Goal: Task Accomplishment & Management: Manage account settings

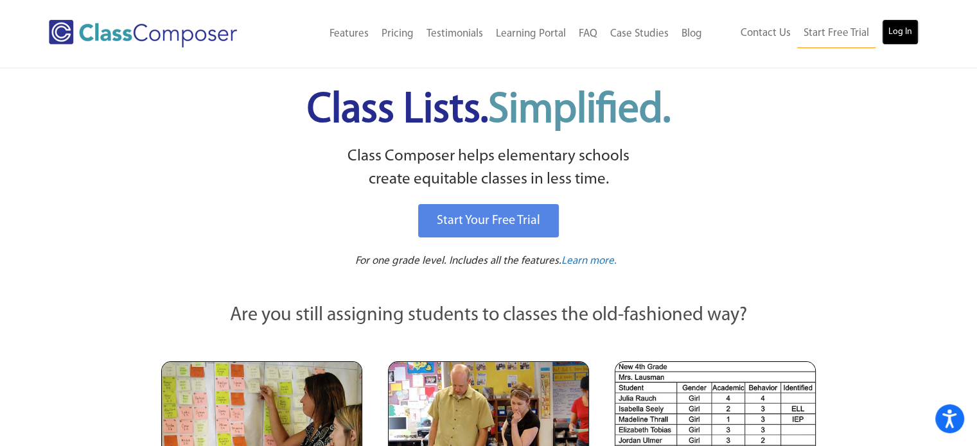
click at [903, 33] on link "Log In" at bounding box center [900, 32] width 37 height 26
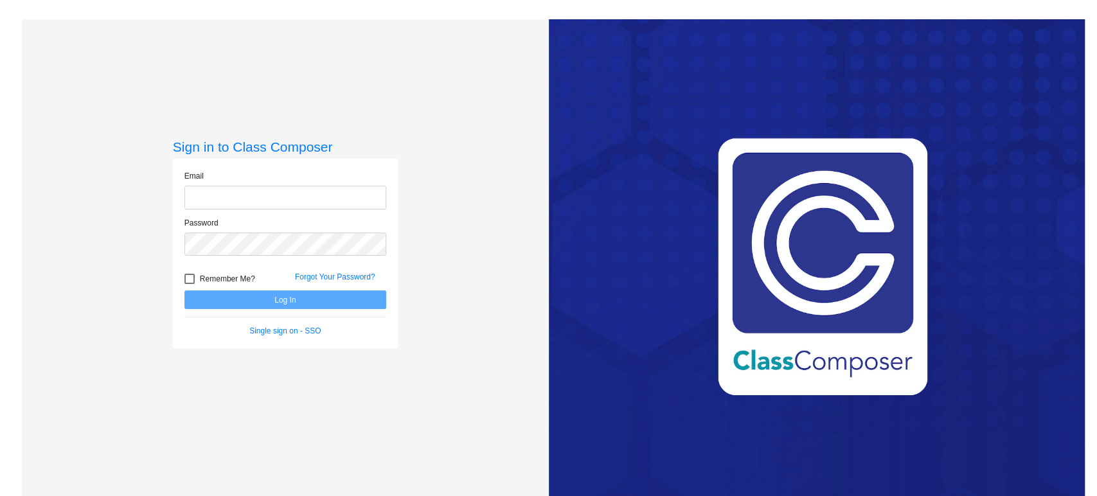
click at [304, 191] on input "email" at bounding box center [285, 198] width 202 height 24
type input "[EMAIL_ADDRESS][DOMAIN_NAME]"
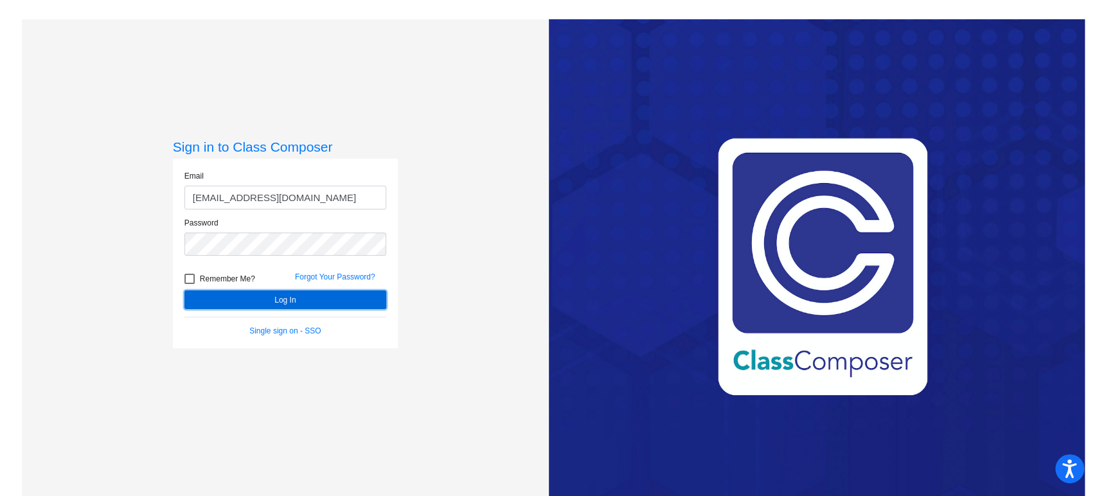
click at [300, 302] on button "Log In" at bounding box center [285, 299] width 202 height 19
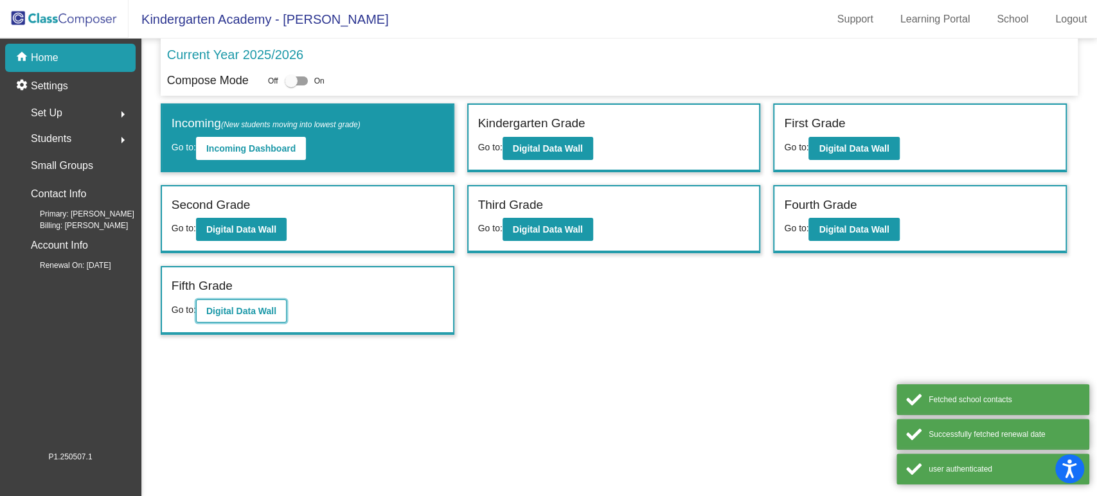
click at [267, 309] on b "Digital Data Wall" at bounding box center [241, 311] width 70 height 10
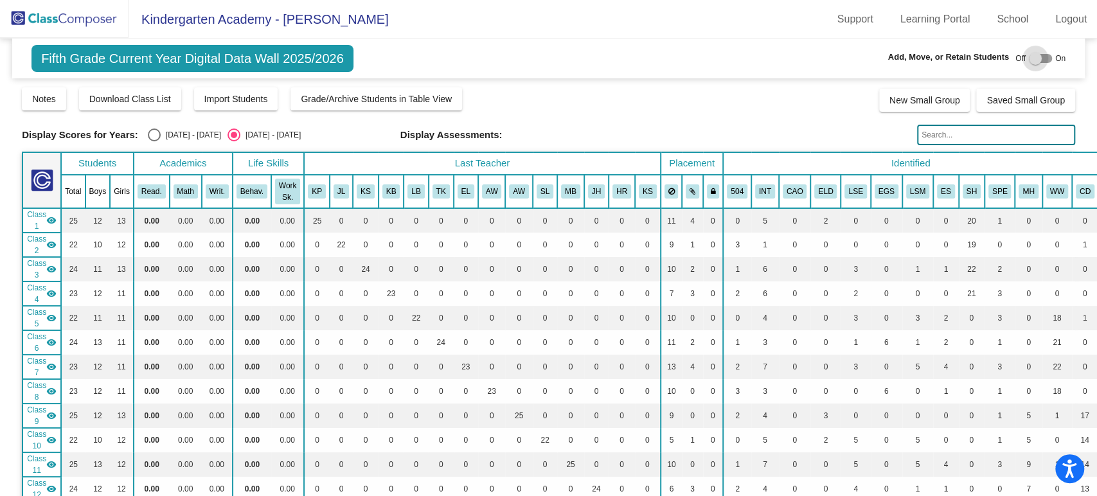
click at [1028, 55] on div at bounding box center [1034, 58] width 13 height 13
checkbox input "true"
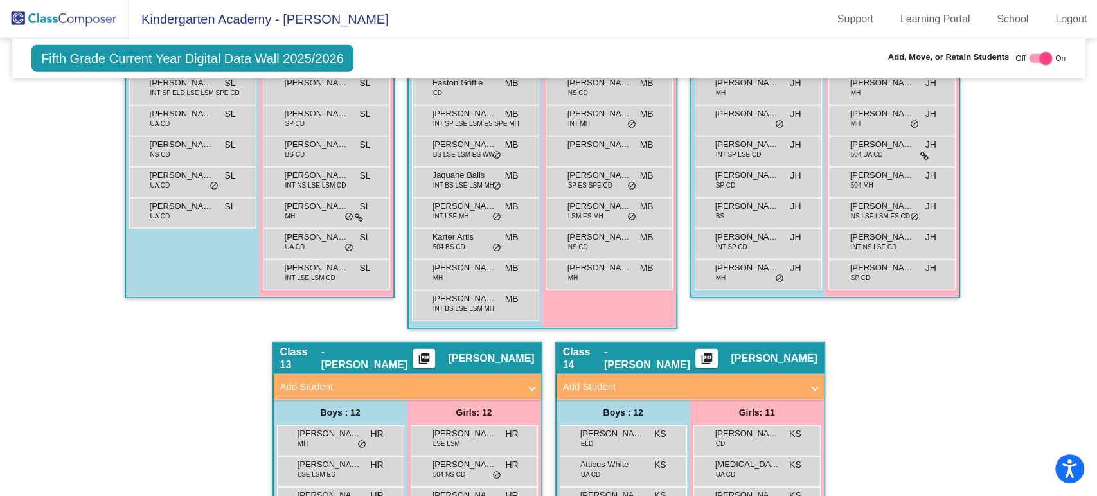
scroll to position [2426, 0]
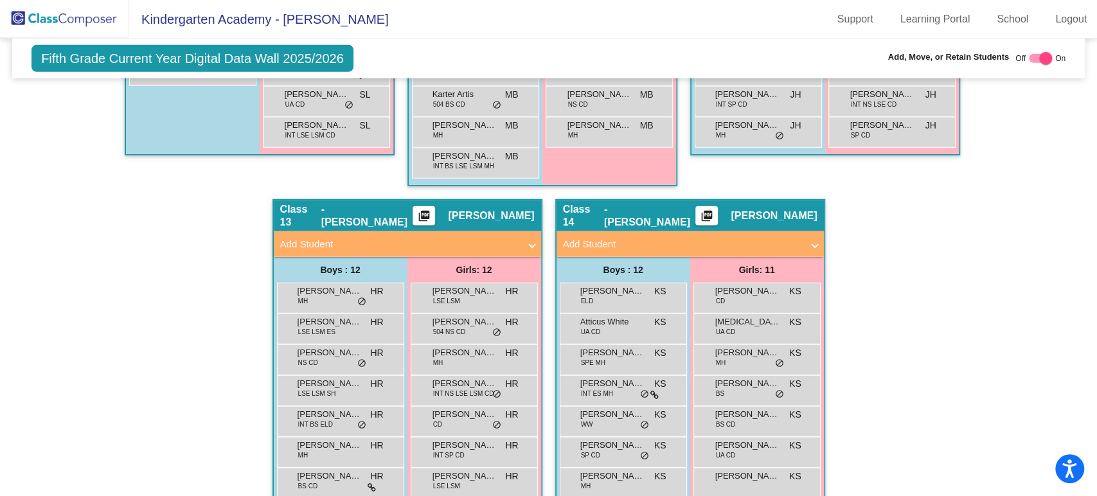
click at [806, 231] on mat-expansion-panel-header "Add Student" at bounding box center [689, 244] width 267 height 26
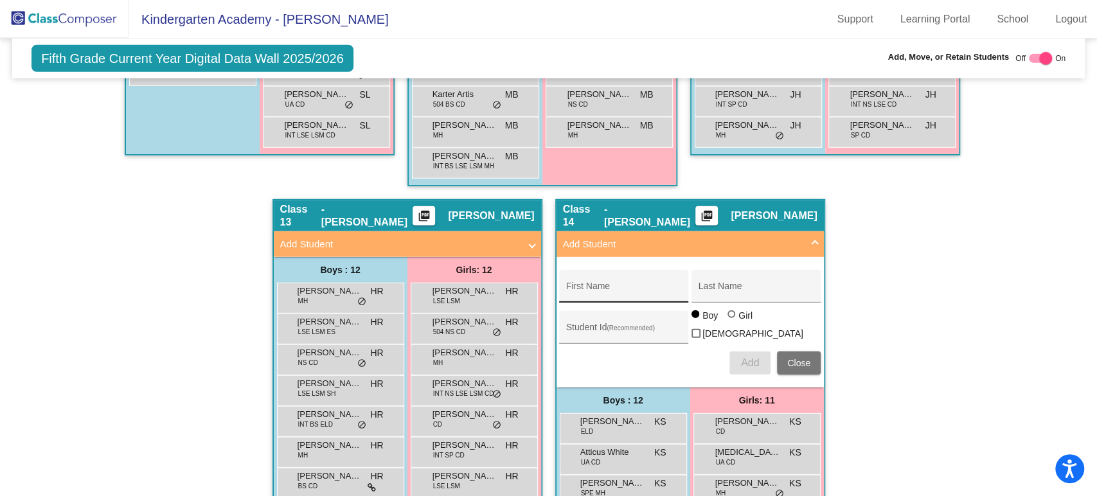
click at [626, 277] on div "First Name" at bounding box center [624, 290] width 116 height 26
type input "Hodan"
click at [738, 286] on input "Last Name" at bounding box center [756, 291] width 116 height 10
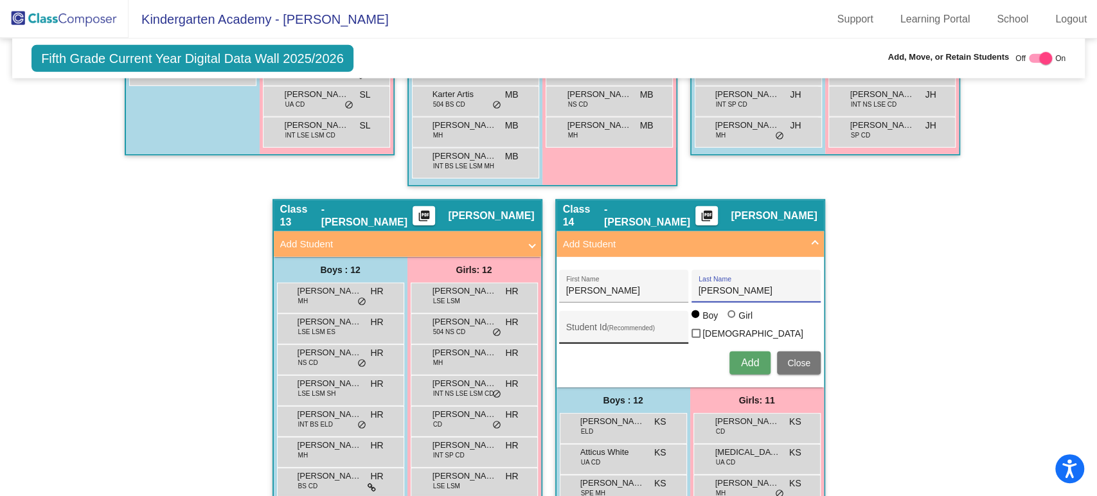
type input "Abdulahi"
click at [631, 327] on input "Student Id (Recommended)" at bounding box center [624, 332] width 116 height 10
type input "505186"
click at [728, 318] on div at bounding box center [731, 314] width 8 height 8
click at [732, 321] on input "Girl" at bounding box center [732, 321] width 1 height 1
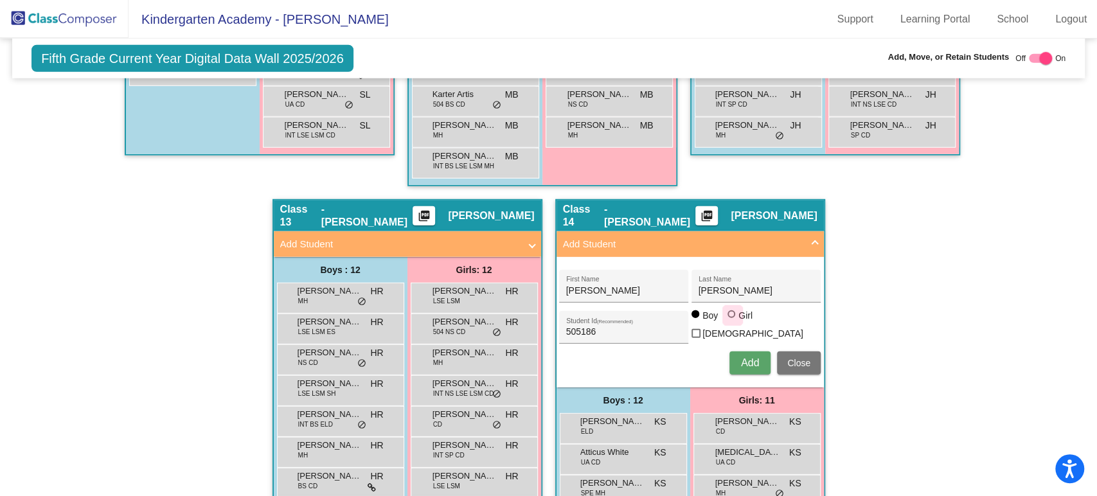
radio input "true"
click at [741, 357] on span "Add" at bounding box center [750, 362] width 18 height 11
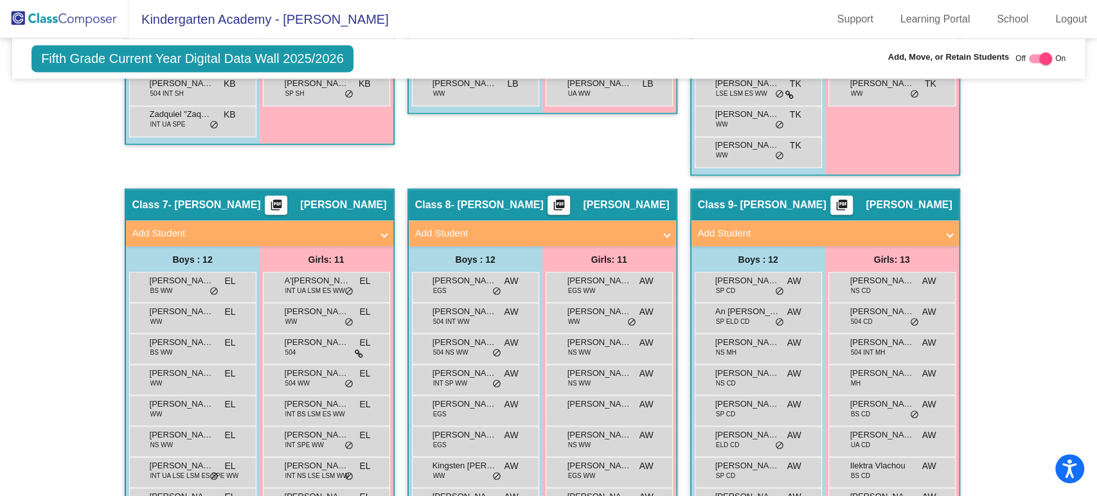
scroll to position [1499, 0]
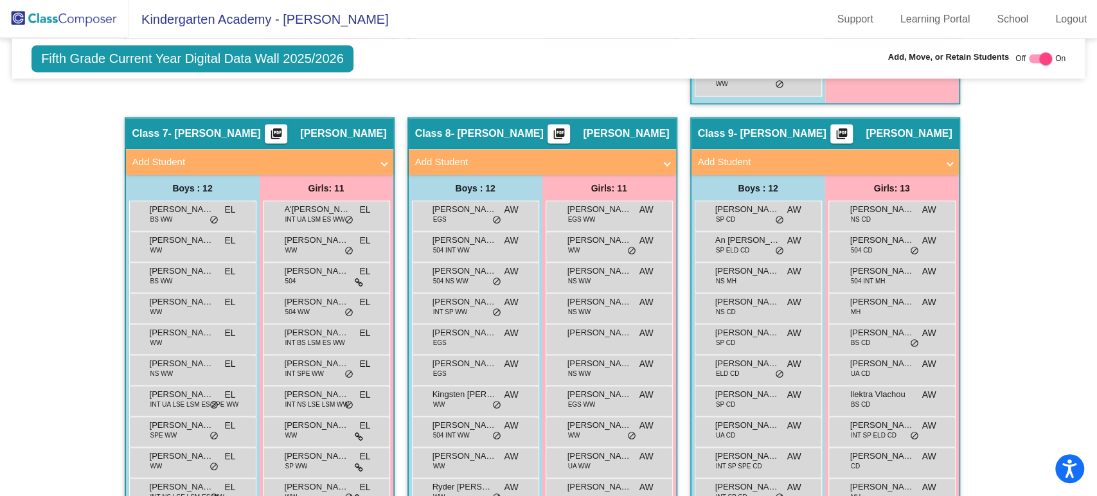
click at [658, 155] on span "Add Student" at bounding box center [539, 162] width 249 height 15
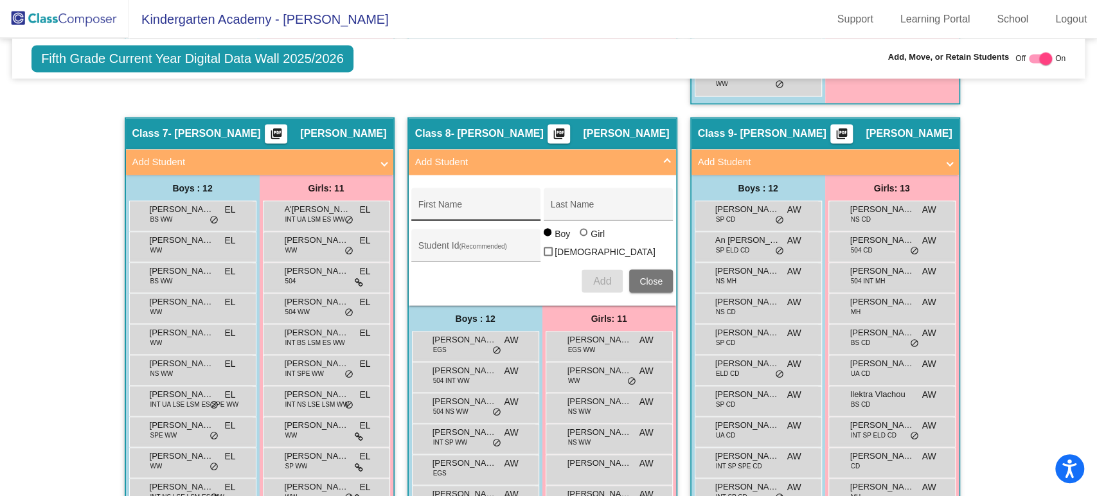
click at [476, 195] on div "First Name" at bounding box center [476, 208] width 116 height 26
type input "Halimosadia"
click at [592, 204] on input "Last Name" at bounding box center [609, 209] width 116 height 10
type input "Isack"
click at [473, 245] on input "Student Id (Recommended)" at bounding box center [476, 250] width 116 height 10
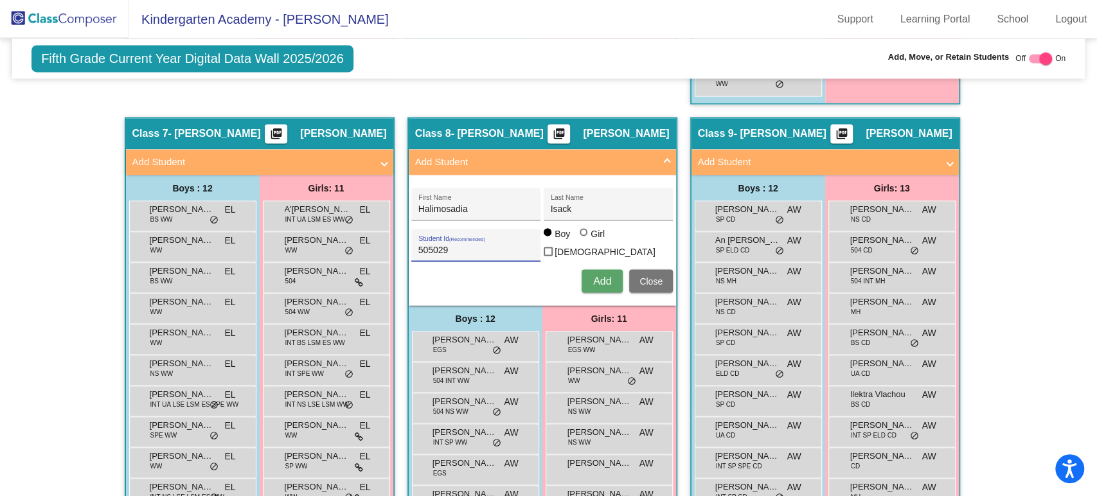
type input "505029"
click at [579, 236] on div at bounding box center [583, 232] width 8 height 8
click at [584, 238] on input "Girl" at bounding box center [584, 238] width 1 height 1
radio input "true"
click at [596, 275] on span "Add" at bounding box center [602, 280] width 18 height 11
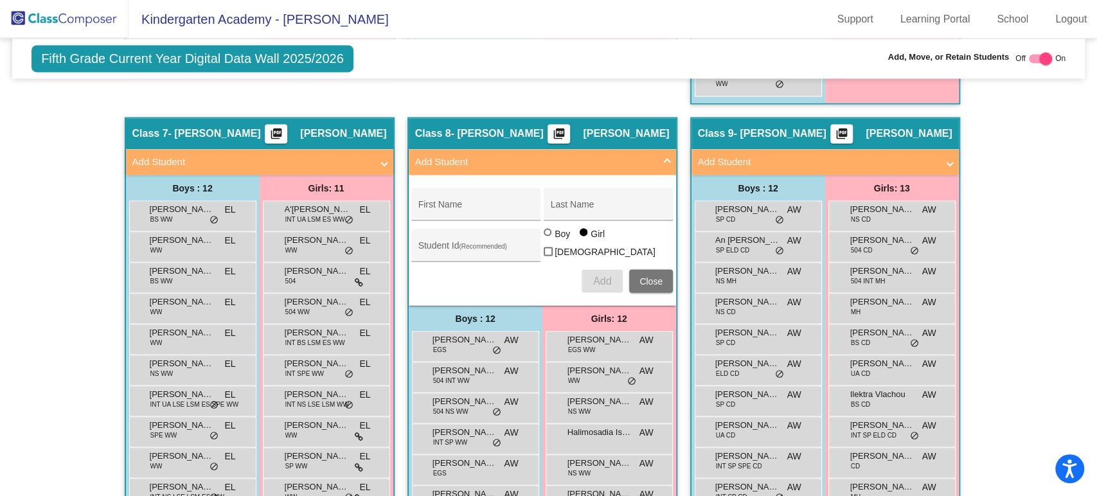
click at [1046, 230] on div "Hallway - Hallway Class picture_as_pdf Add Student First Name Last Name Student…" at bounding box center [548, 469] width 1053 height 2724
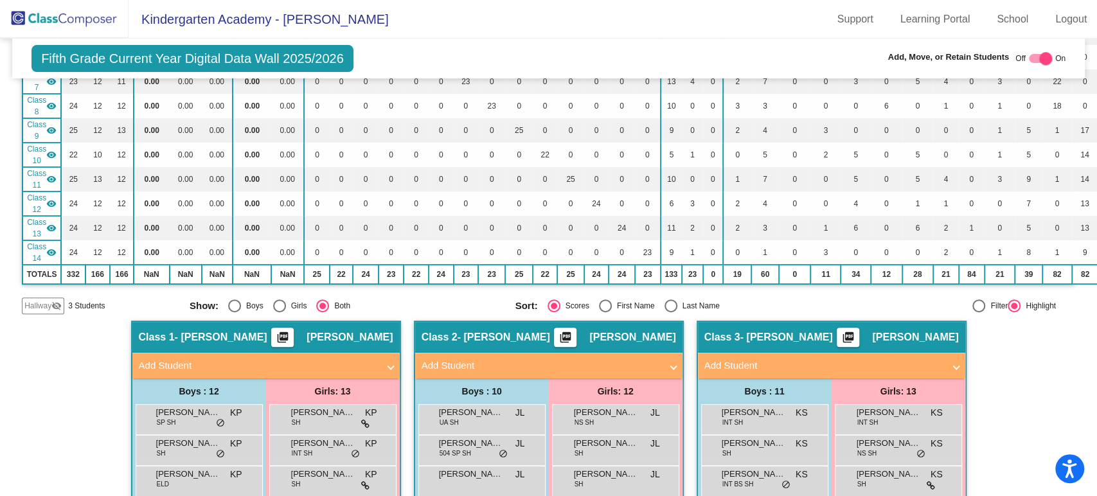
scroll to position [0, 0]
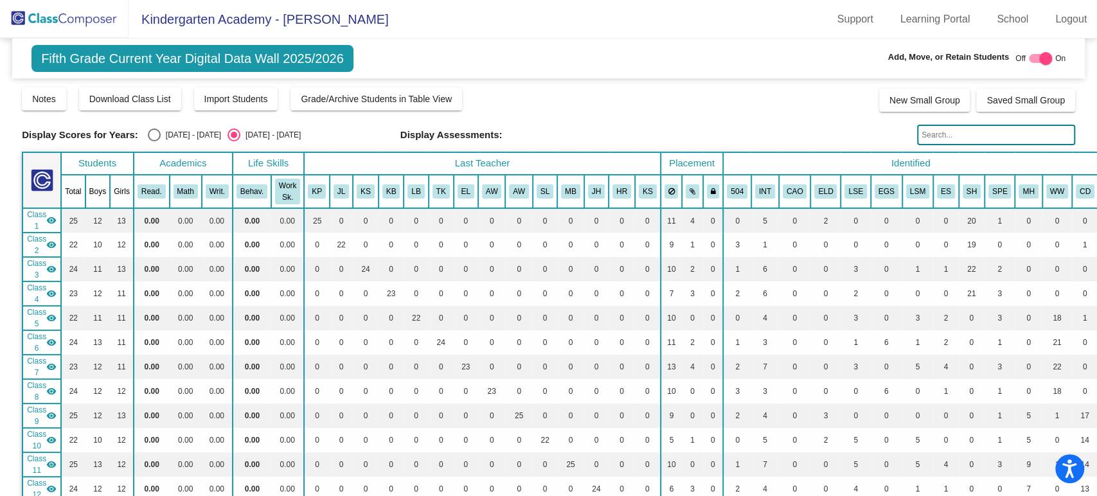
click at [1002, 134] on input "text" at bounding box center [996, 135] width 158 height 21
type input "y"
click at [937, 136] on input "horn" at bounding box center [996, 135] width 158 height 21
type input "h"
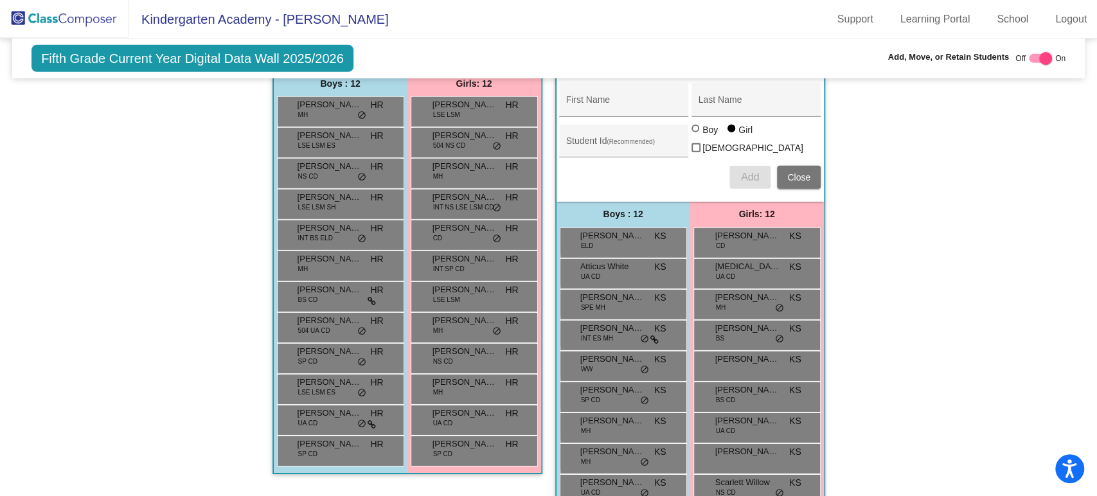
scroll to position [2824, 0]
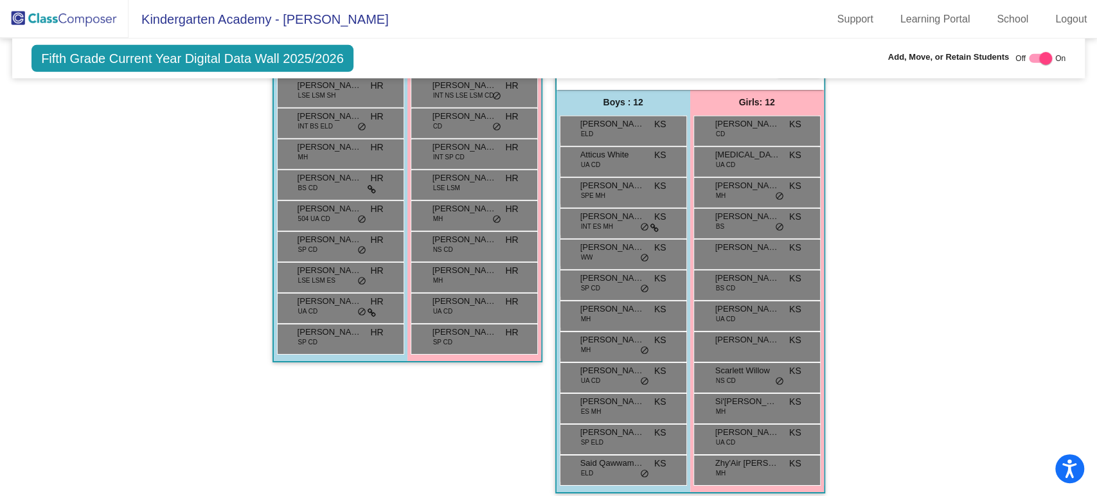
type input "gurung"
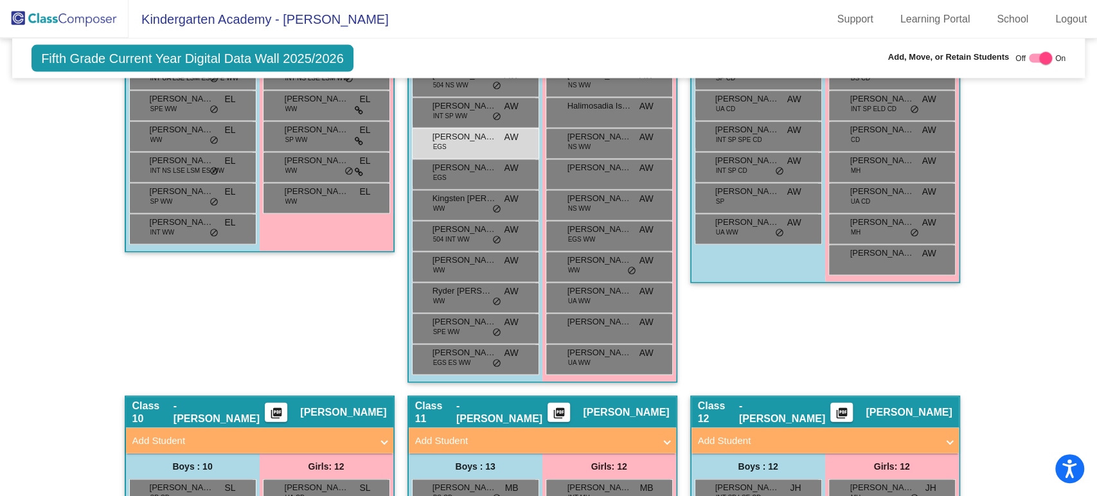
scroll to position [1397, 0]
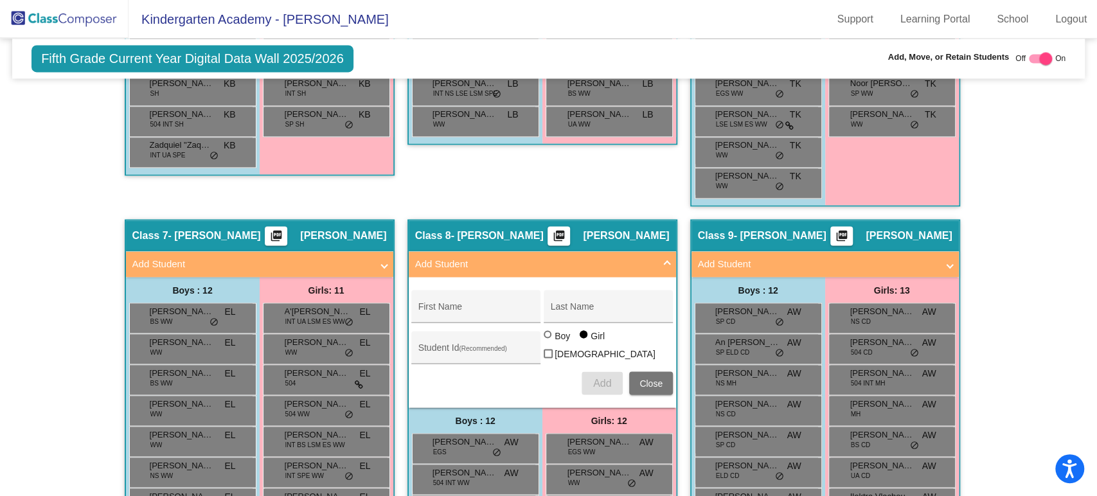
click at [70, 17] on img at bounding box center [64, 19] width 128 height 38
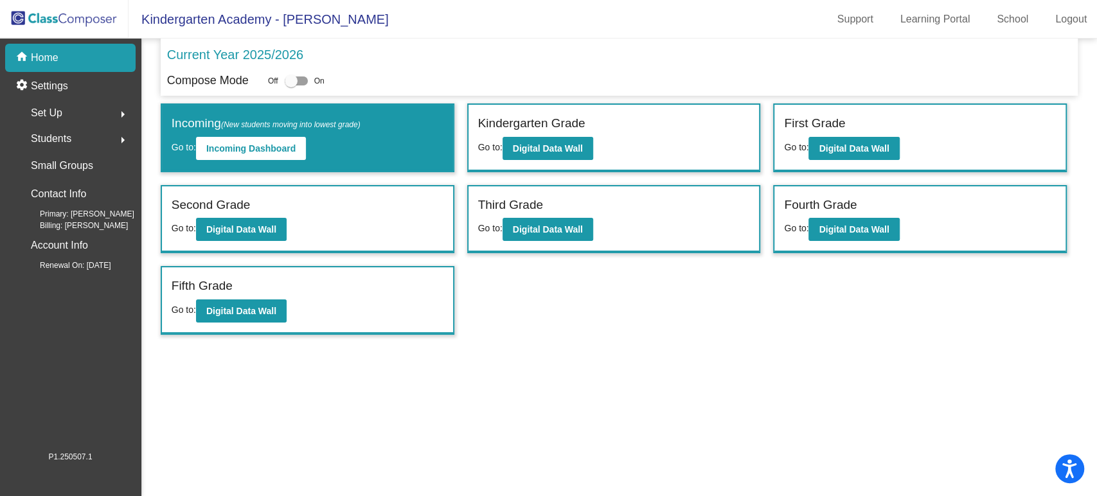
click at [62, 110] on span "Set Up" at bounding box center [46, 113] width 31 height 18
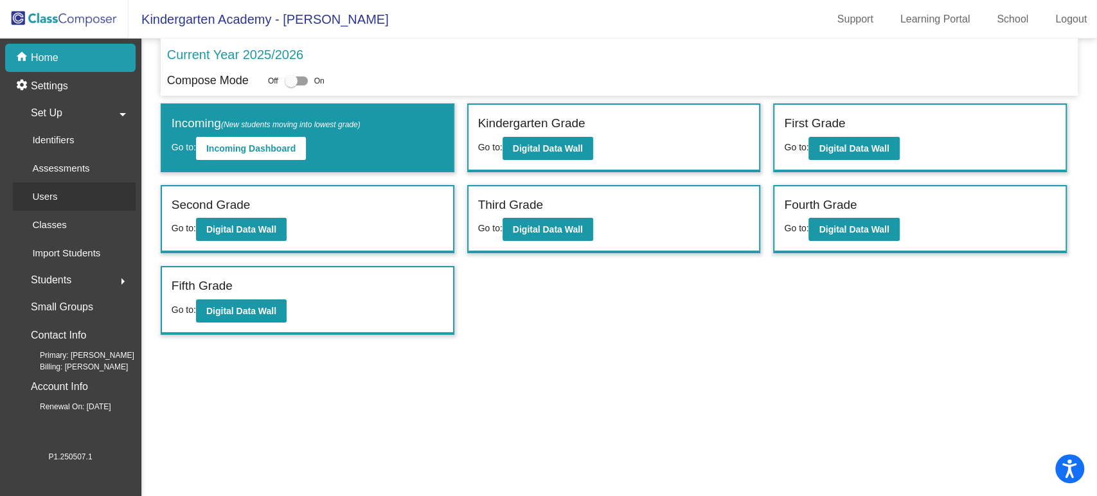
click at [48, 192] on p "Users" at bounding box center [44, 196] width 25 height 15
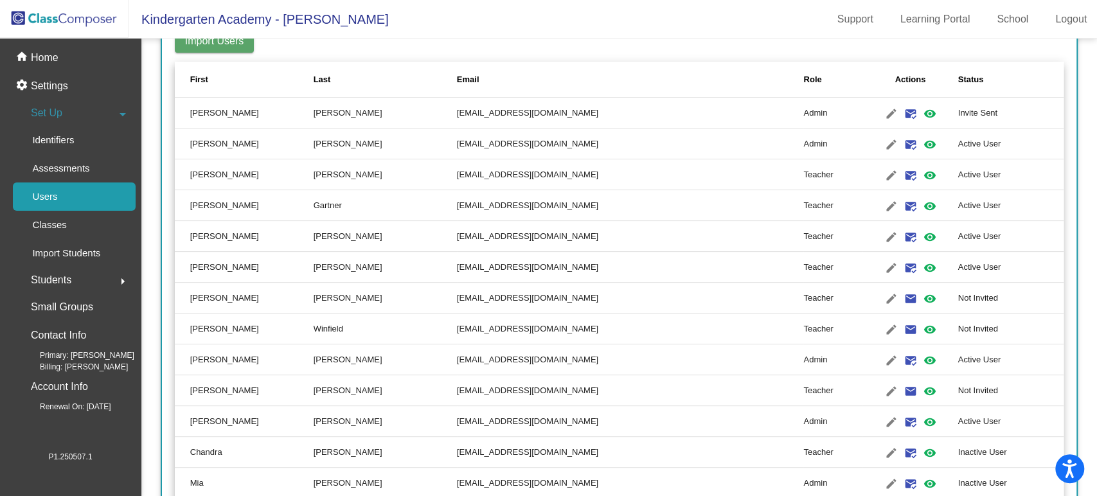
scroll to position [285, 0]
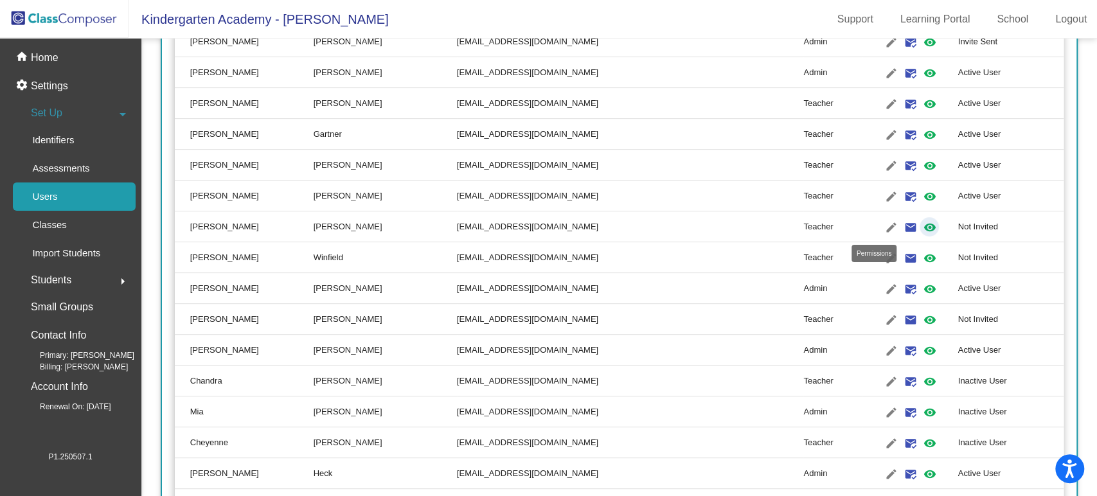
click at [921, 224] on mat-icon "visibility" at bounding box center [928, 227] width 15 height 15
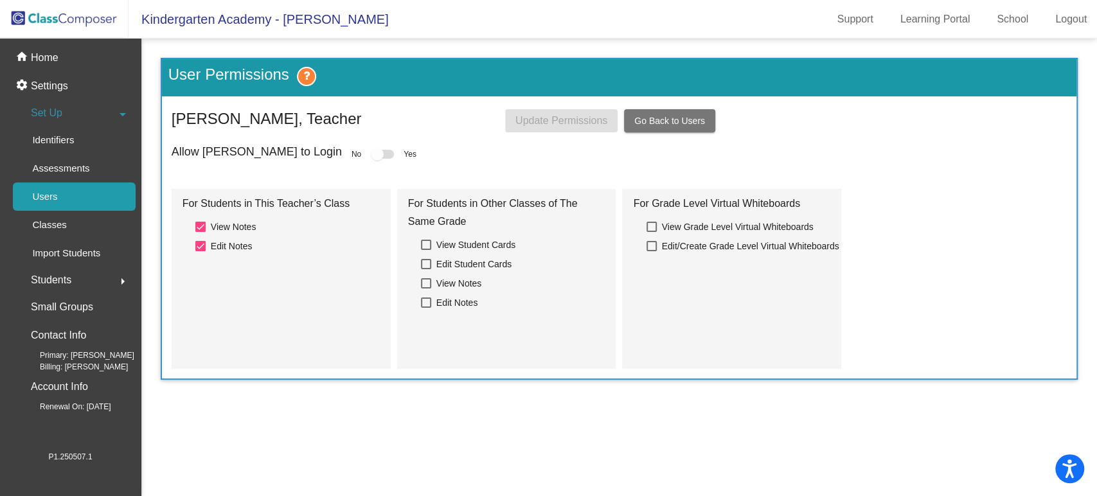
click at [371, 154] on div at bounding box center [377, 154] width 13 height 13
click at [671, 114] on button "Go Back to Users" at bounding box center [669, 120] width 91 height 23
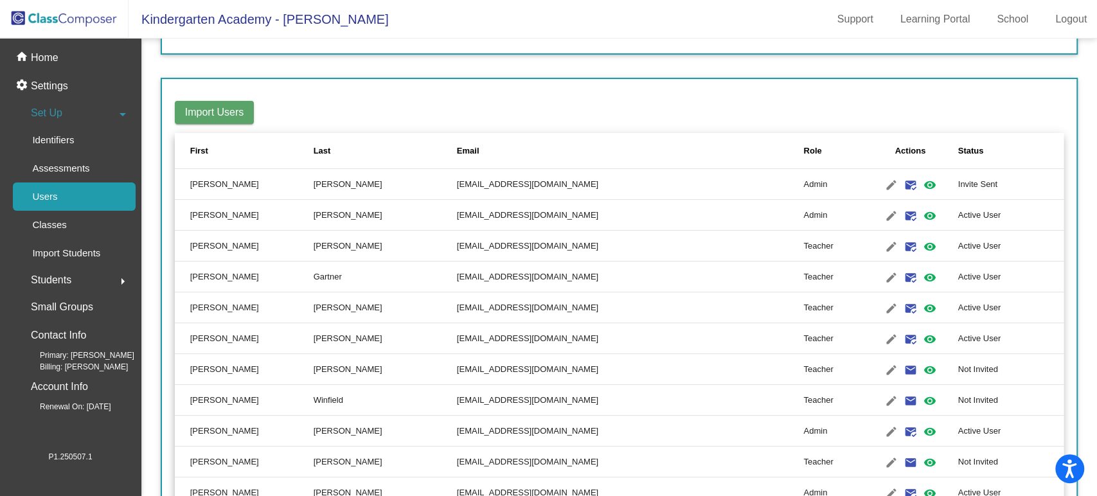
scroll to position [285, 0]
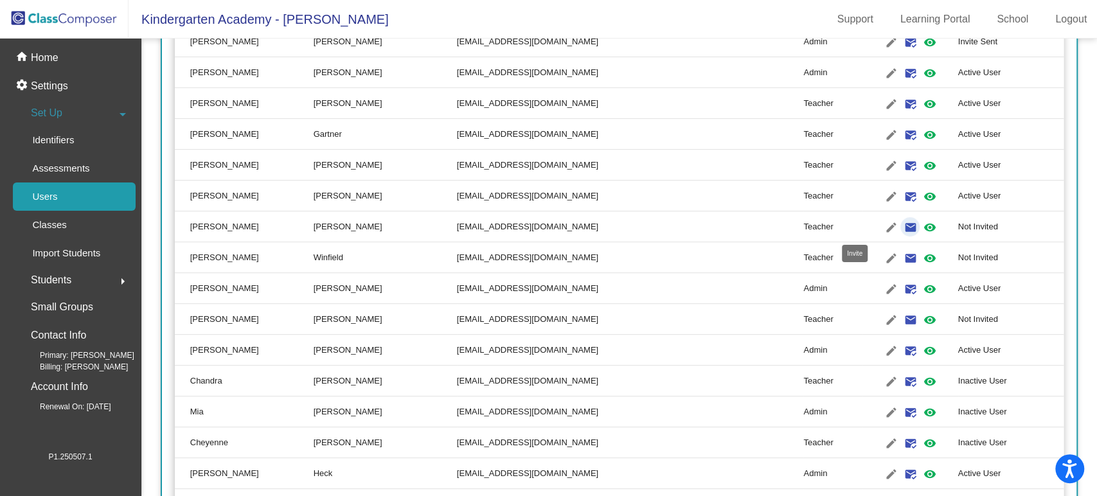
click at [902, 223] on mat-icon "email" at bounding box center [909, 227] width 15 height 15
click at [902, 258] on mat-icon "email" at bounding box center [909, 258] width 15 height 15
click at [921, 224] on mat-icon "visibility" at bounding box center [928, 227] width 15 height 15
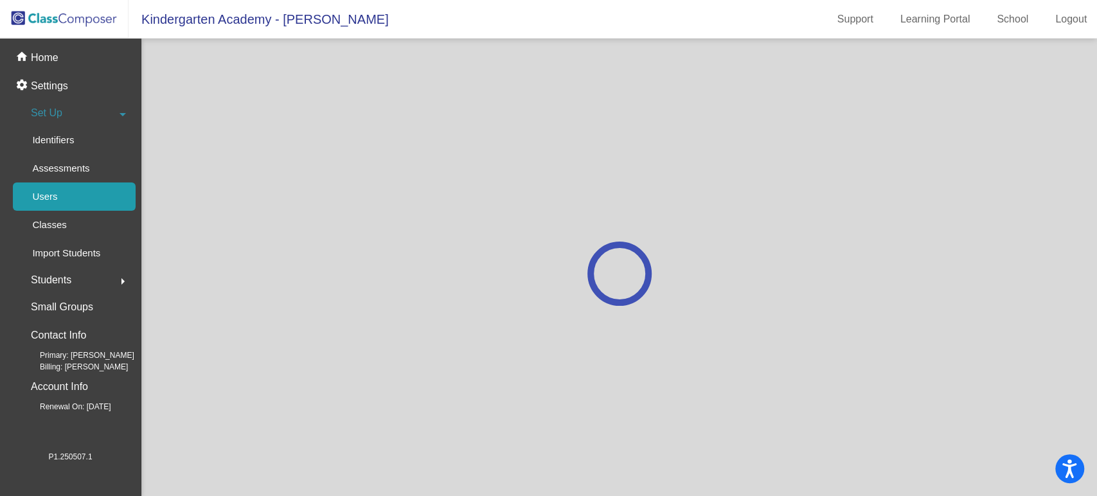
scroll to position [0, 0]
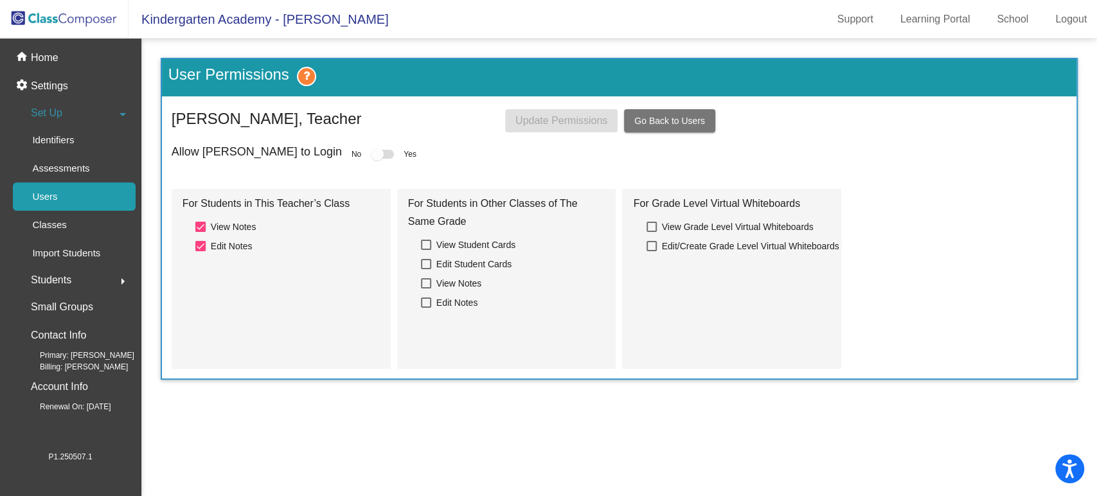
click at [371, 155] on div at bounding box center [377, 154] width 13 height 13
click at [371, 154] on div at bounding box center [377, 154] width 13 height 13
click at [669, 114] on button "Go Back to Users" at bounding box center [669, 120] width 91 height 23
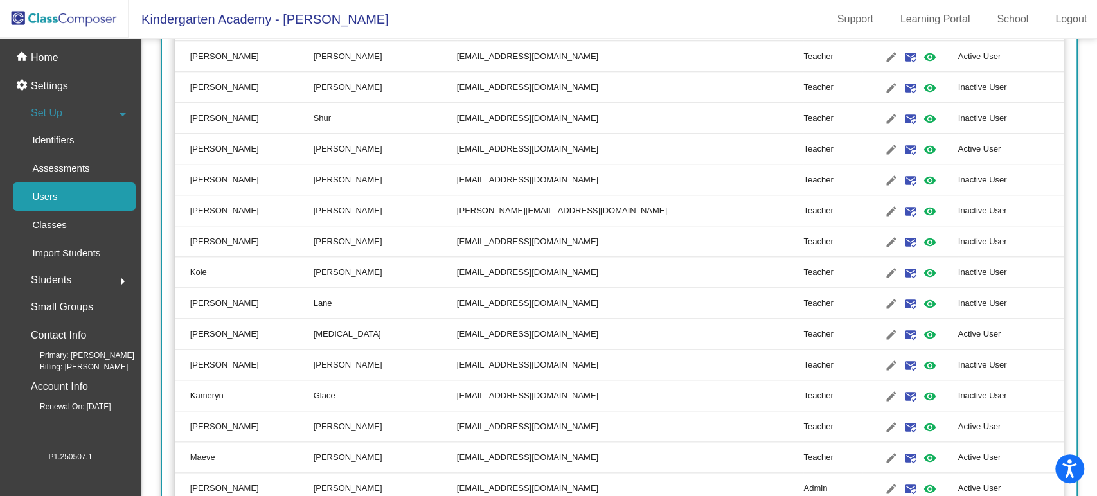
scroll to position [928, 0]
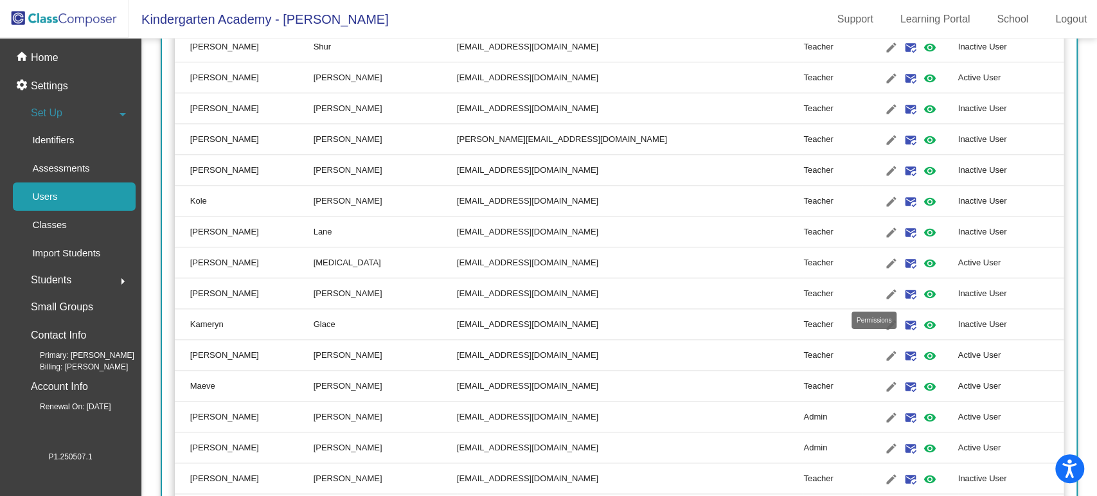
click at [921, 290] on mat-icon "visibility" at bounding box center [928, 293] width 15 height 15
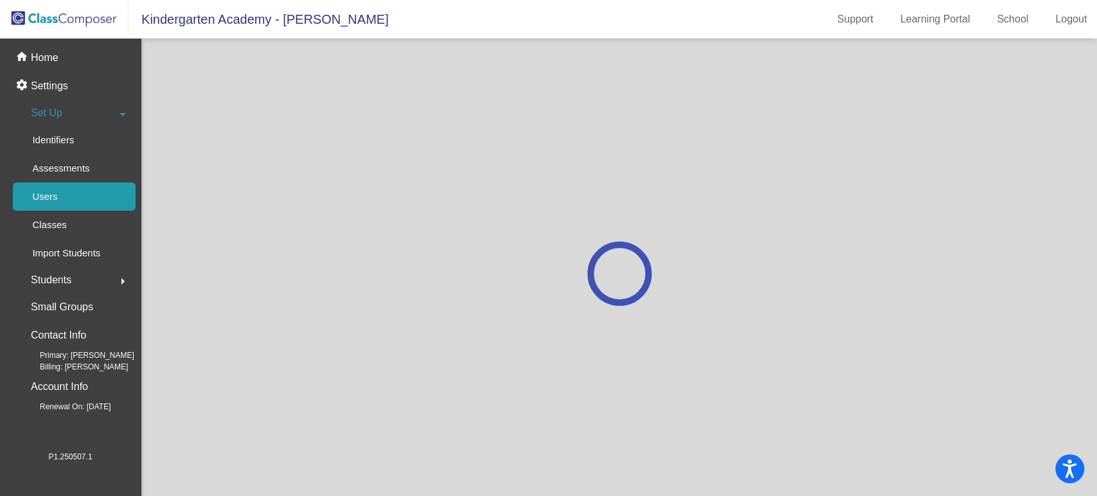
scroll to position [0, 0]
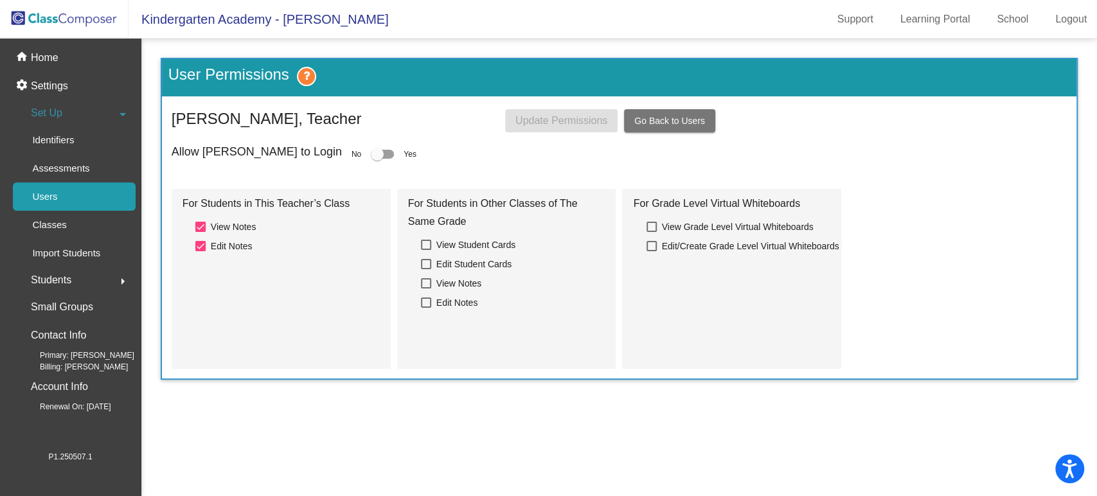
click at [371, 151] on div at bounding box center [377, 154] width 13 height 13
click at [376, 159] on input "checkbox" at bounding box center [376, 159] width 1 height 1
checkbox input "true"
click at [530, 122] on span "Update Permissions" at bounding box center [561, 120] width 92 height 11
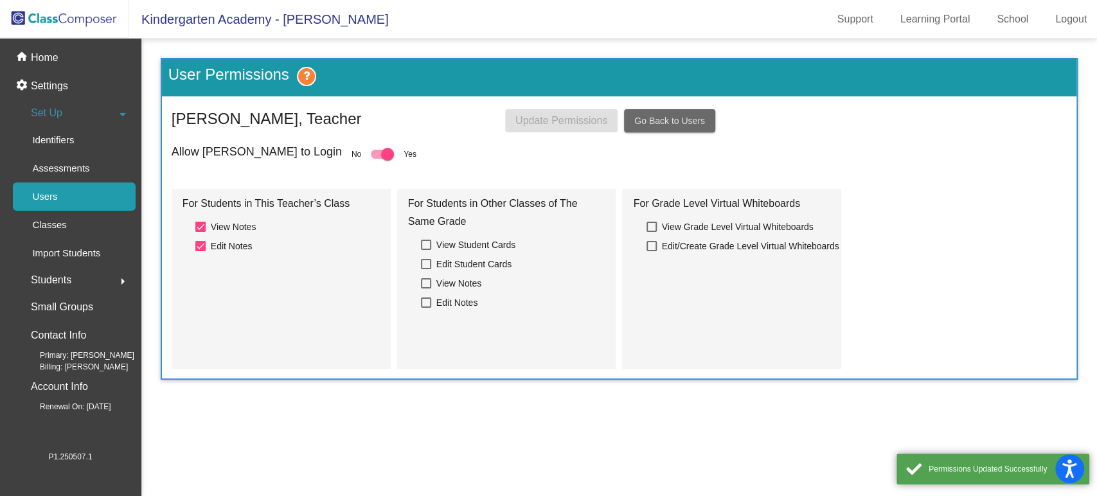
click at [666, 117] on span "Go Back to Users" at bounding box center [669, 121] width 71 height 10
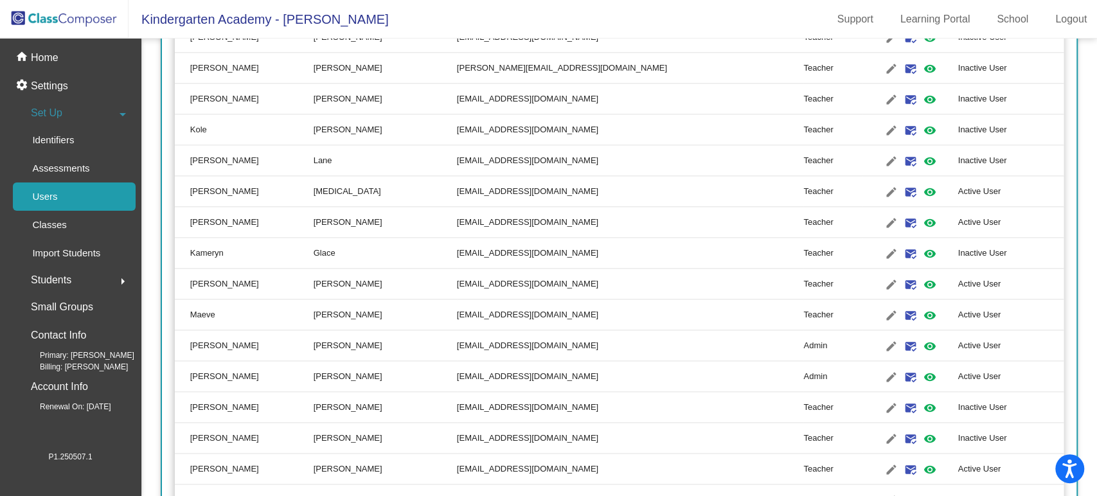
scroll to position [1070, 0]
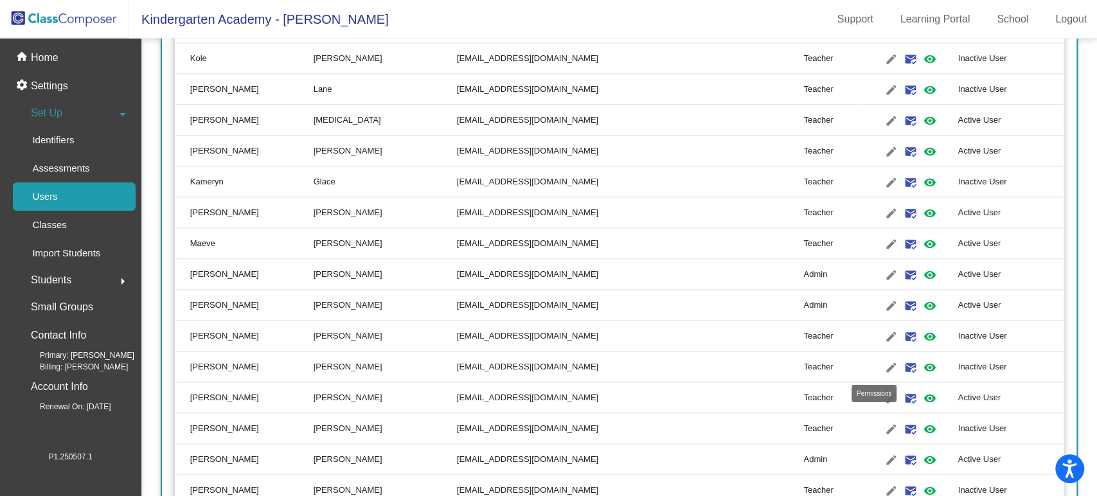
click at [921, 364] on mat-icon "visibility" at bounding box center [928, 367] width 15 height 15
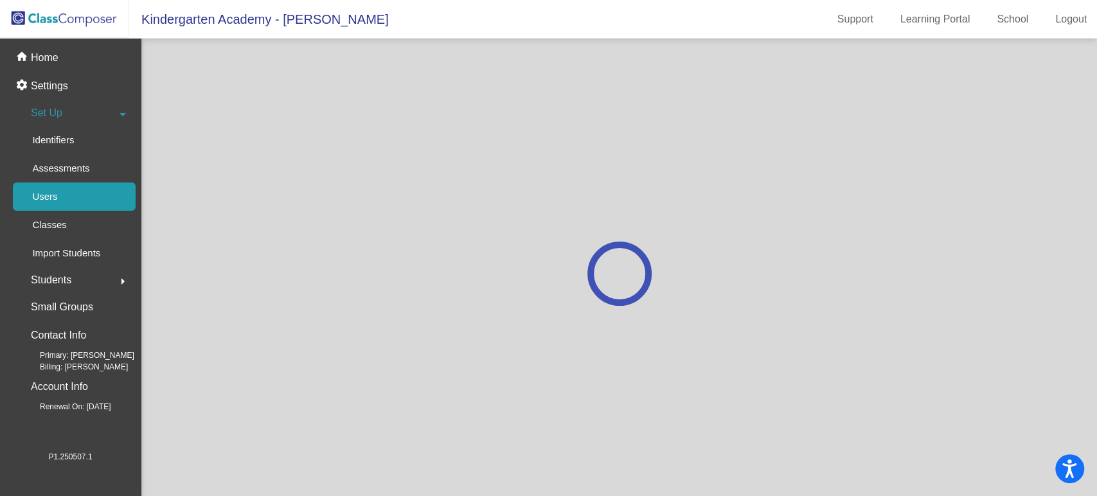
scroll to position [0, 0]
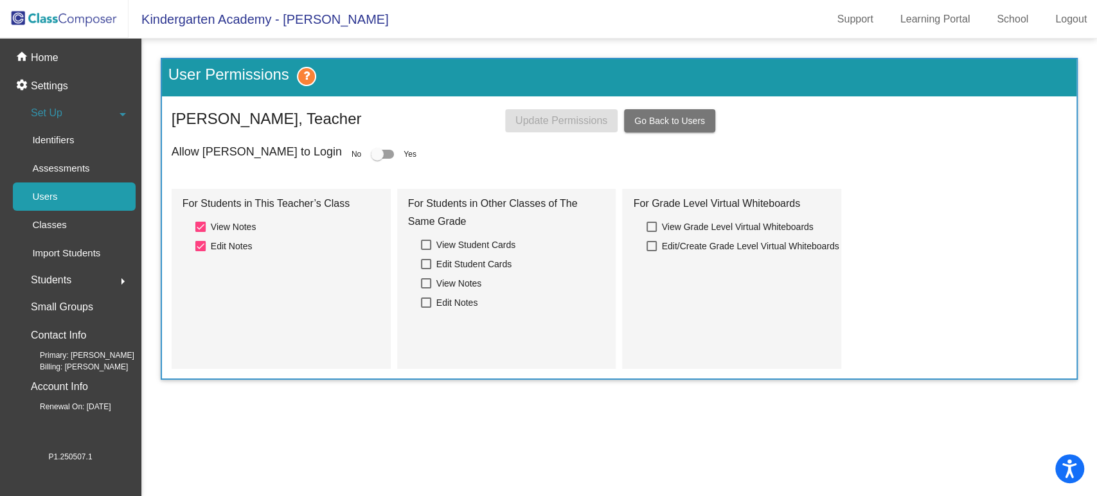
click at [371, 148] on div at bounding box center [377, 154] width 13 height 13
click at [376, 159] on input "checkbox" at bounding box center [376, 159] width 1 height 1
checkbox input "true"
click at [549, 117] on span "Update Permissions" at bounding box center [561, 120] width 92 height 11
click at [681, 123] on span "Go Back to Users" at bounding box center [669, 121] width 71 height 10
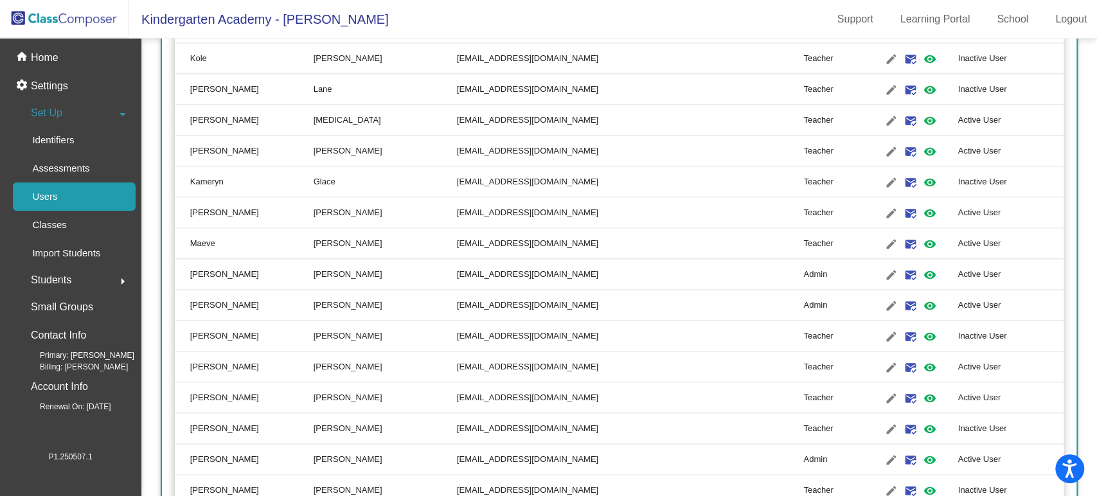
scroll to position [1142, 0]
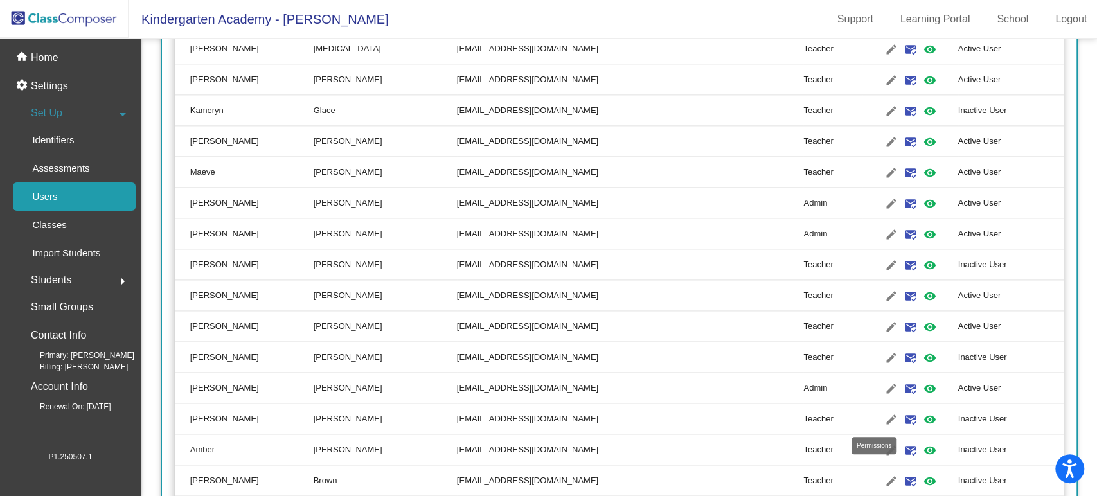
click at [921, 415] on mat-icon "visibility" at bounding box center [928, 419] width 15 height 15
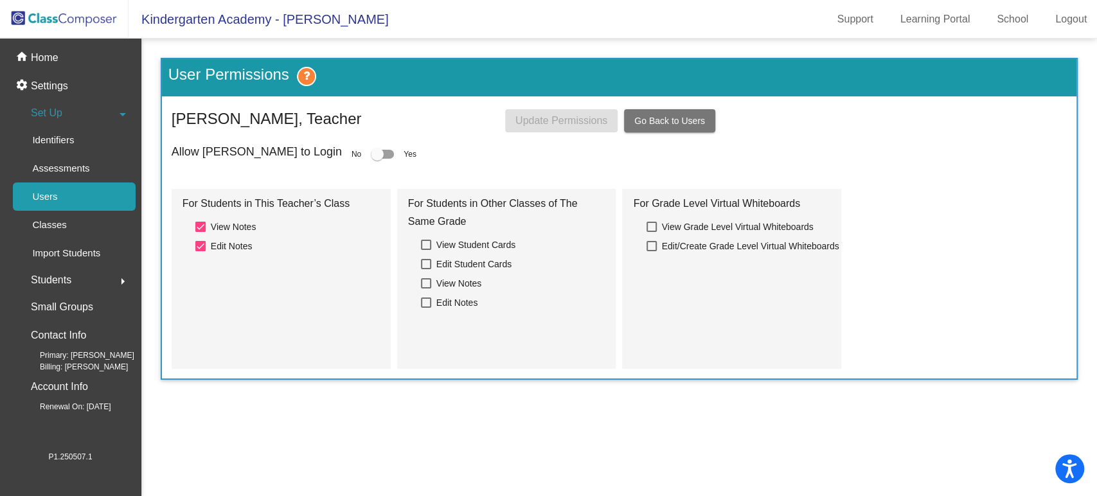
click at [371, 152] on div at bounding box center [377, 154] width 13 height 13
click at [376, 159] on input "checkbox" at bounding box center [376, 159] width 1 height 1
checkbox input "true"
click at [555, 116] on span "Update Permissions" at bounding box center [561, 120] width 92 height 11
click at [667, 123] on span "Go Back to Users" at bounding box center [669, 121] width 71 height 10
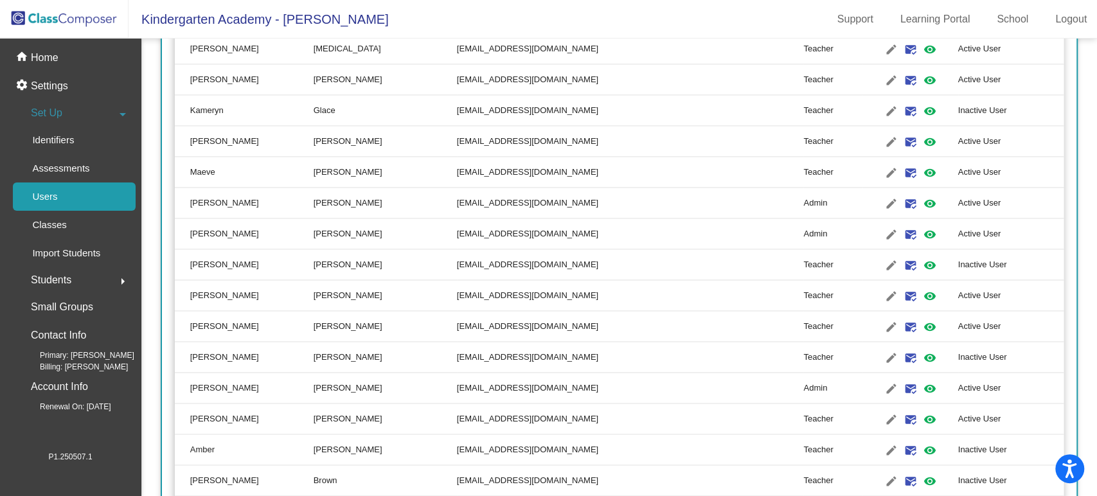
scroll to position [1213, 0]
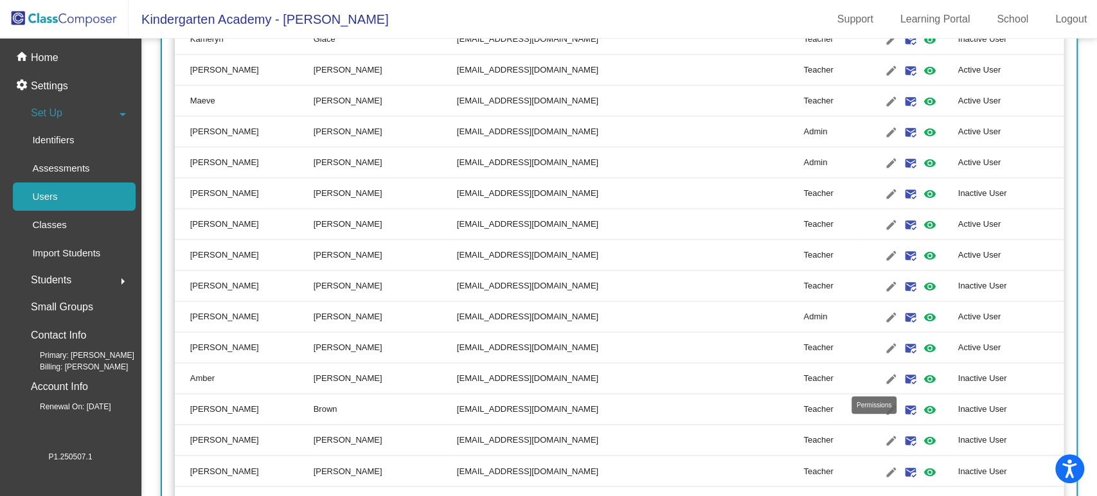
click at [921, 377] on mat-icon "visibility" at bounding box center [928, 378] width 15 height 15
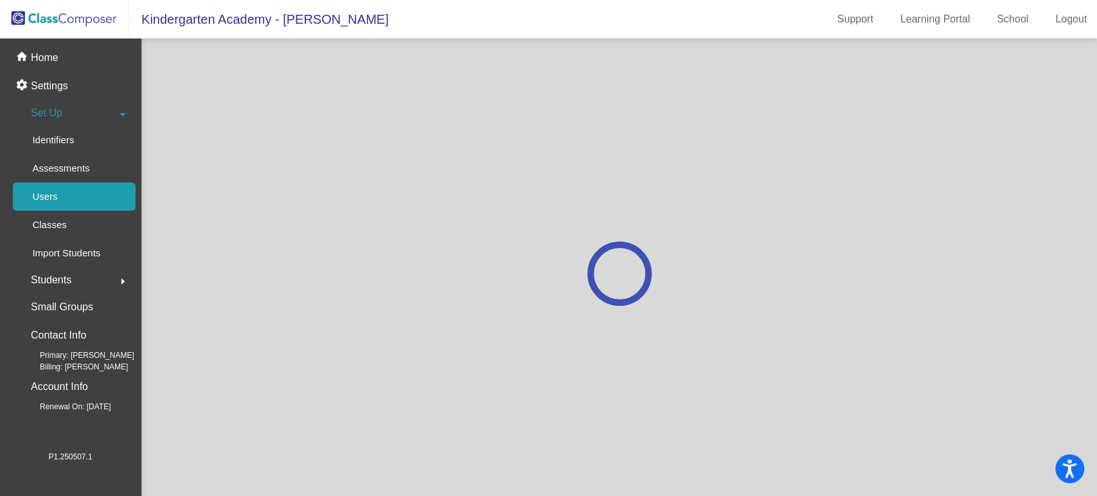
scroll to position [0, 0]
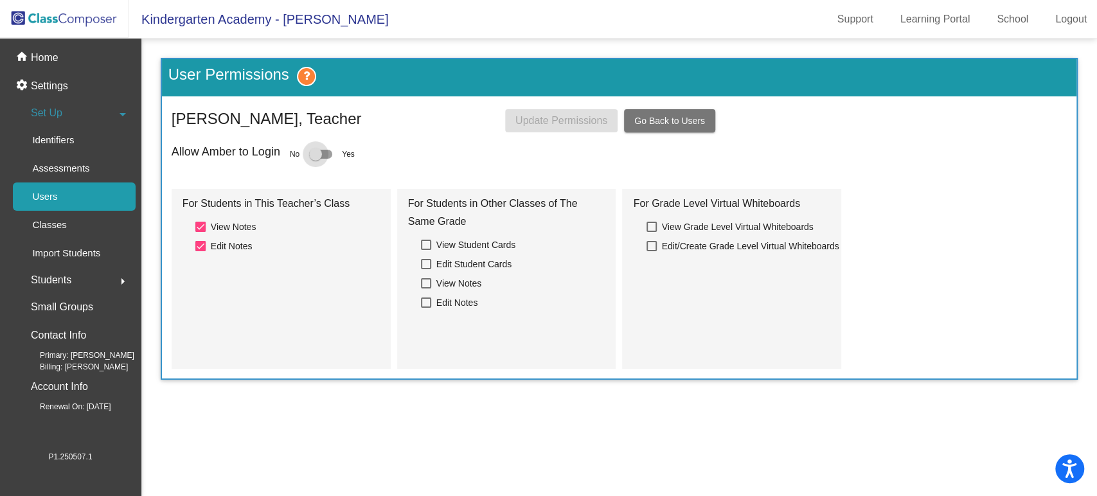
click at [316, 150] on div at bounding box center [315, 154] width 13 height 13
click at [315, 159] on input "checkbox" at bounding box center [315, 159] width 1 height 1
checkbox input "true"
click at [542, 119] on span "Update Permissions" at bounding box center [561, 120] width 92 height 11
click at [658, 117] on span "Go Back to Users" at bounding box center [669, 121] width 71 height 10
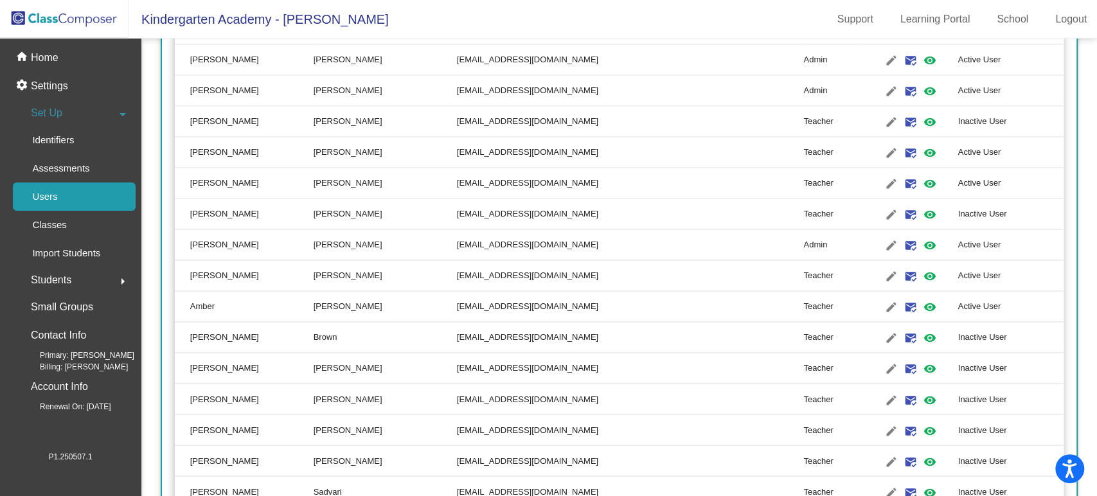
scroll to position [1356, 0]
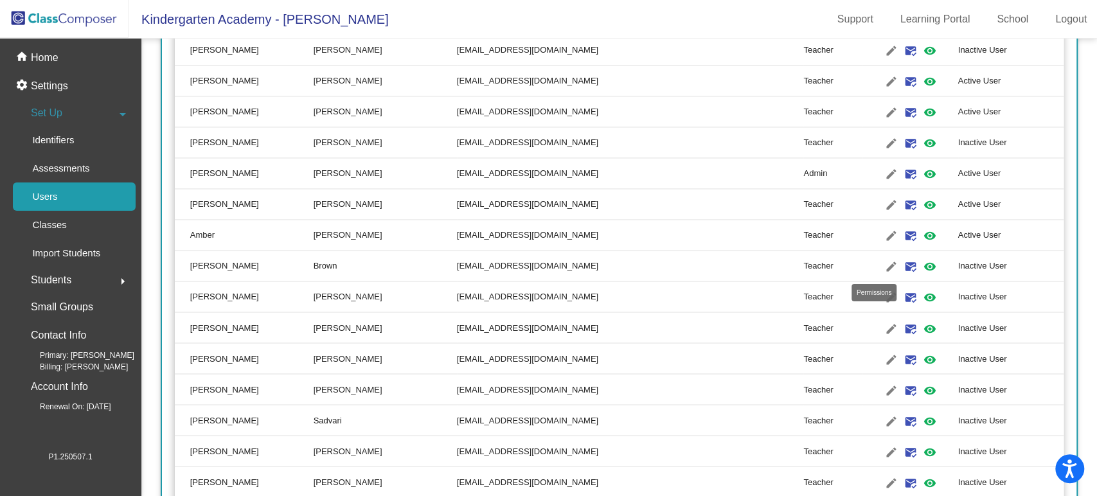
click at [921, 261] on mat-icon "visibility" at bounding box center [928, 266] width 15 height 15
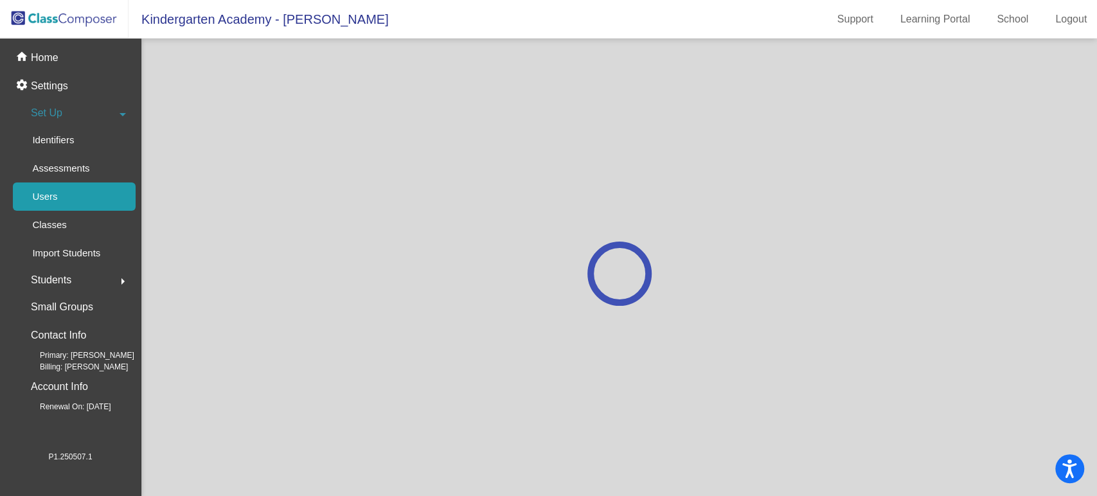
scroll to position [0, 0]
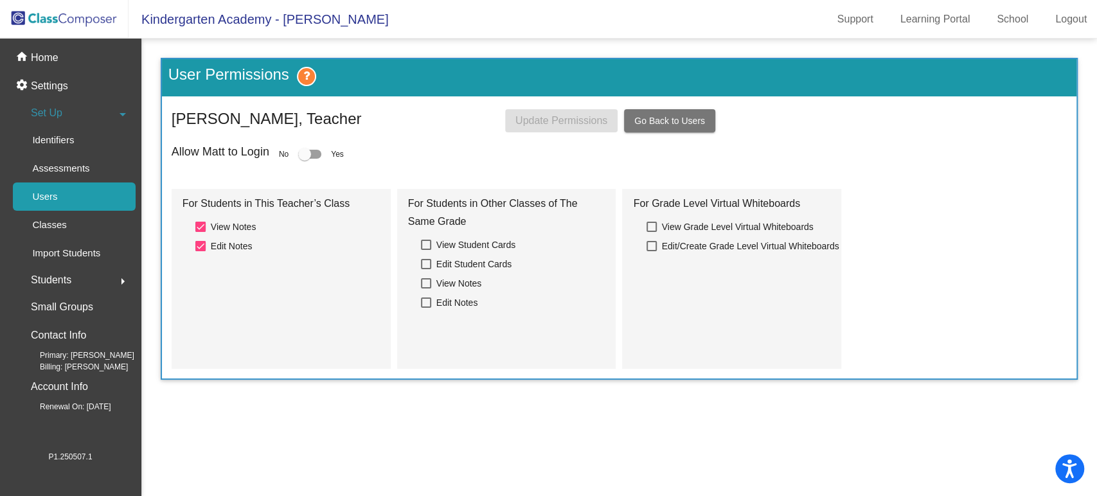
click at [301, 152] on div at bounding box center [304, 154] width 13 height 13
click at [304, 159] on input "checkbox" at bounding box center [304, 159] width 1 height 1
checkbox input "true"
click at [558, 117] on span "Update Permissions" at bounding box center [561, 120] width 92 height 11
click at [654, 123] on span "Go Back to Users" at bounding box center [669, 121] width 71 height 10
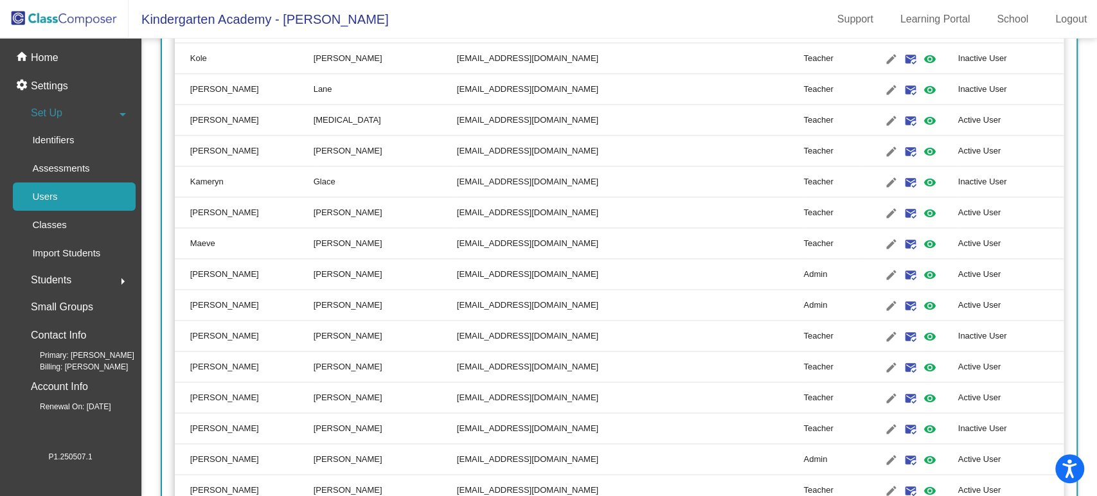
scroll to position [1213, 0]
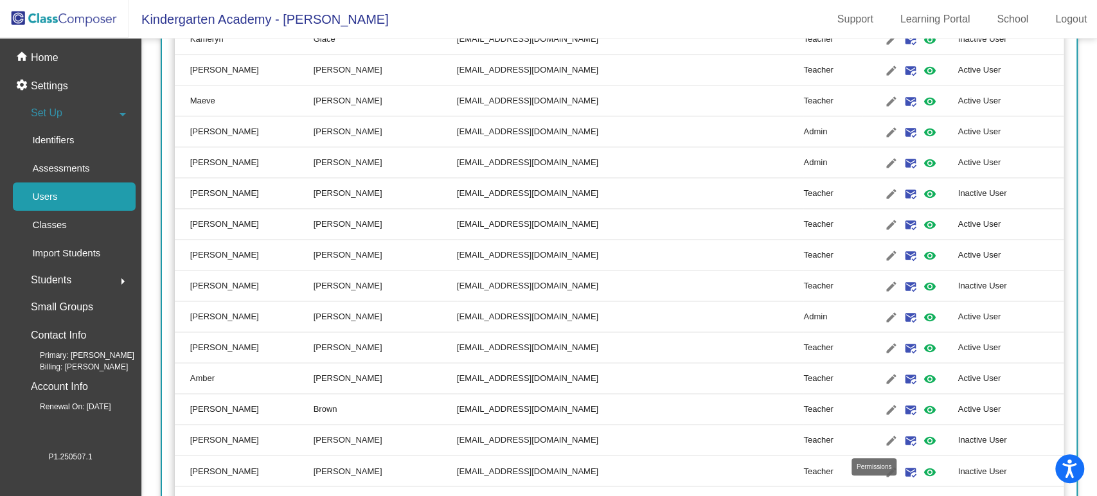
click at [921, 436] on mat-icon "visibility" at bounding box center [928, 440] width 15 height 15
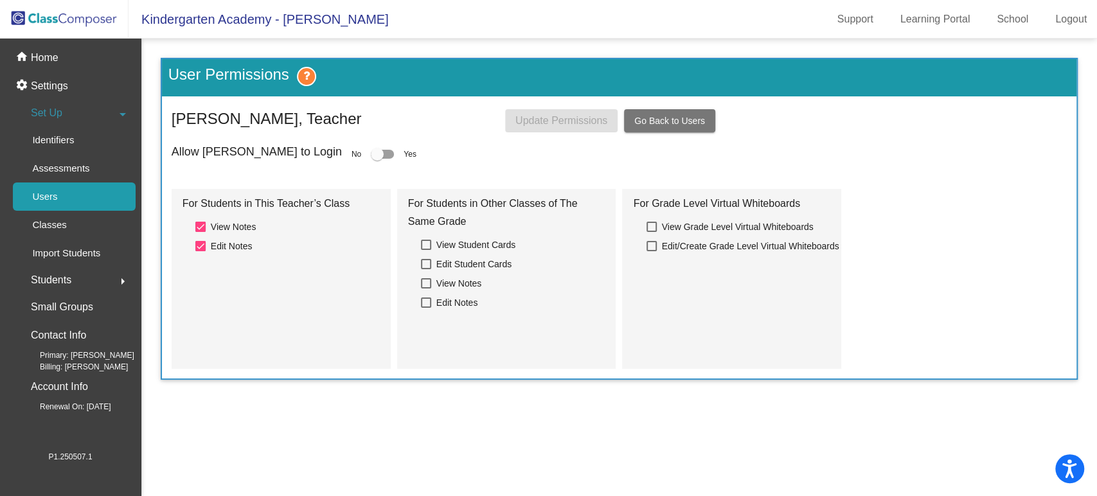
click at [371, 150] on div at bounding box center [377, 154] width 13 height 13
click at [376, 159] on input "checkbox" at bounding box center [376, 159] width 1 height 1
checkbox input "true"
click at [543, 116] on span "Update Permissions" at bounding box center [561, 120] width 92 height 11
click at [658, 123] on span "Go Back to Users" at bounding box center [669, 121] width 71 height 10
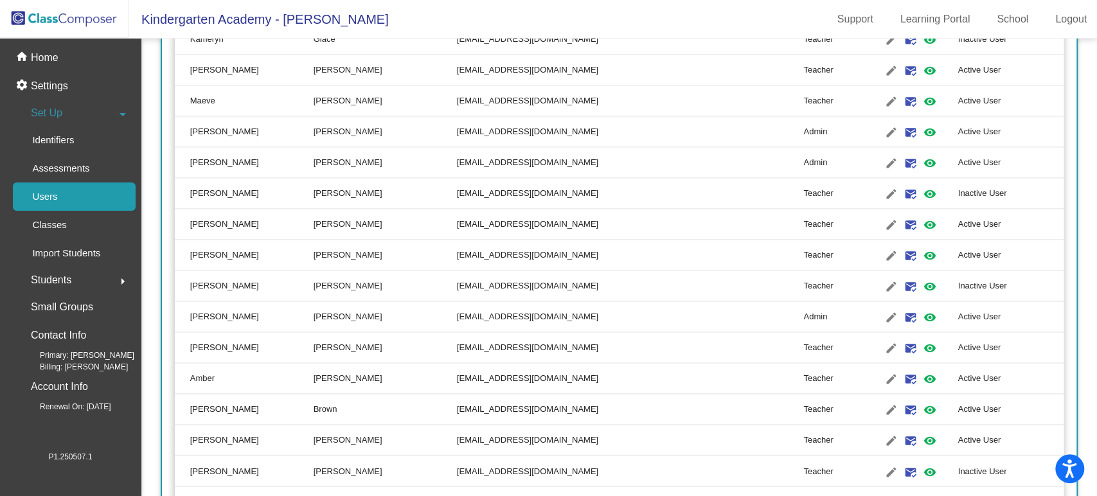
scroll to position [1285, 0]
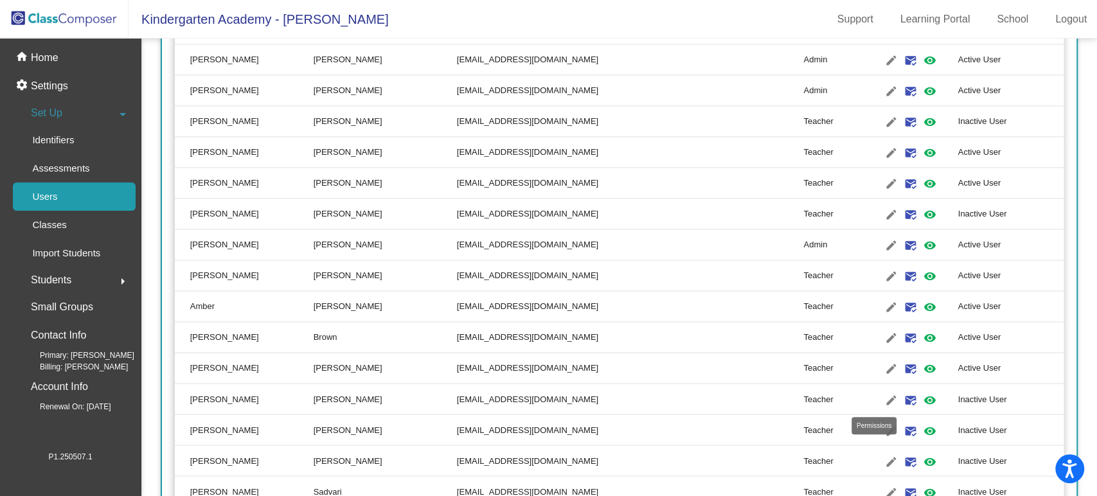
click at [921, 394] on mat-icon "visibility" at bounding box center [928, 399] width 15 height 15
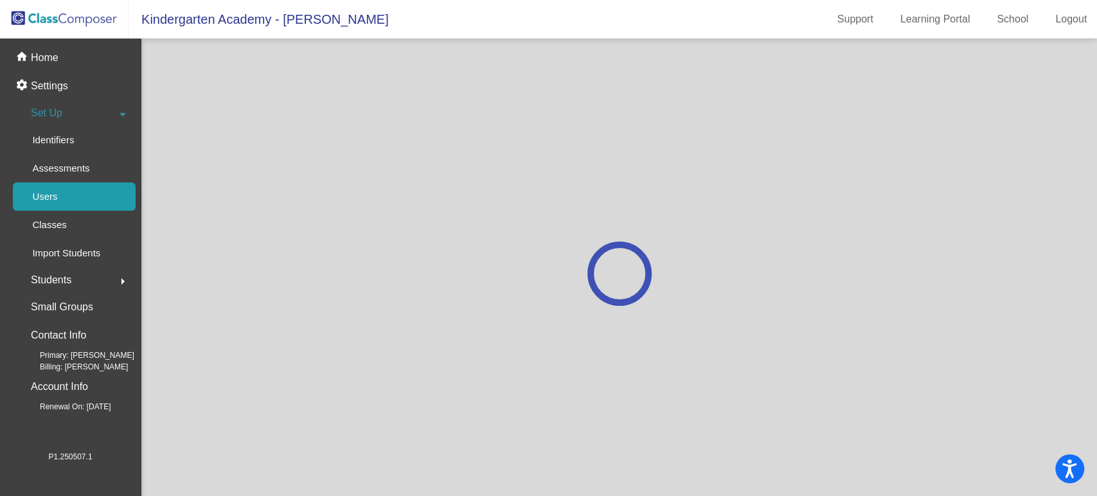
scroll to position [0, 0]
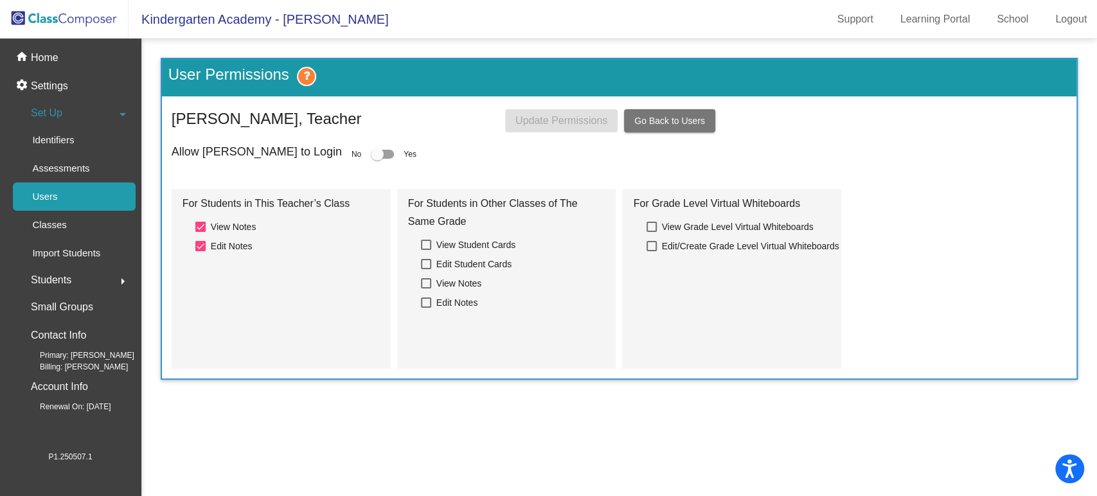
click at [371, 156] on div at bounding box center [377, 154] width 13 height 13
click at [376, 159] on input "checkbox" at bounding box center [376, 159] width 1 height 1
checkbox input "true"
click at [529, 122] on span "Update Permissions" at bounding box center [561, 120] width 92 height 11
click at [658, 114] on button "Go Back to Users" at bounding box center [669, 120] width 91 height 23
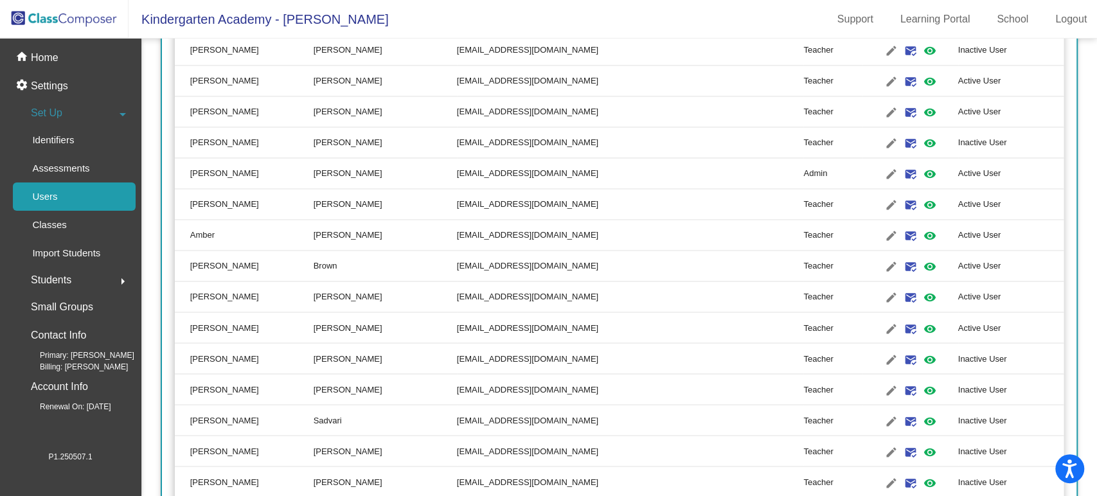
scroll to position [1499, 0]
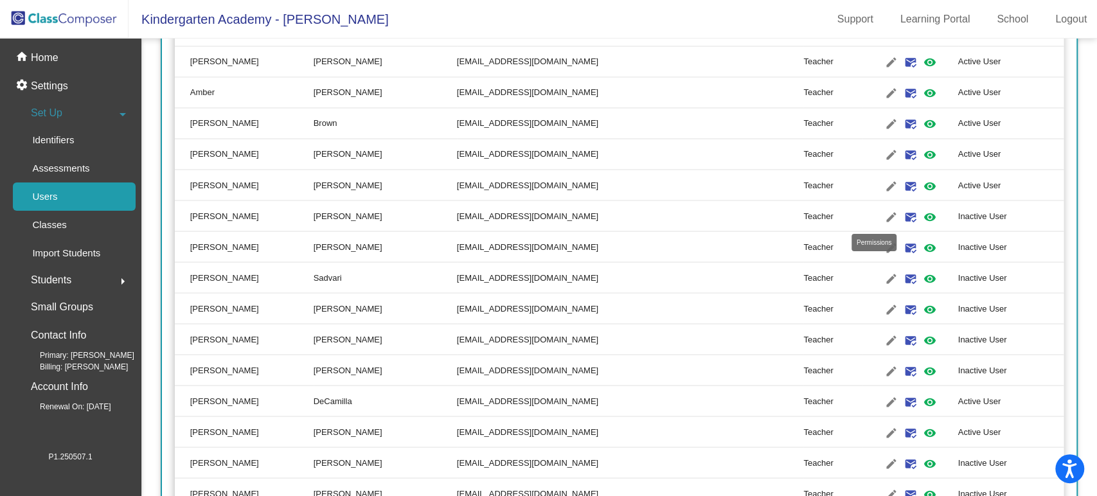
click at [921, 213] on mat-icon "visibility" at bounding box center [928, 216] width 15 height 15
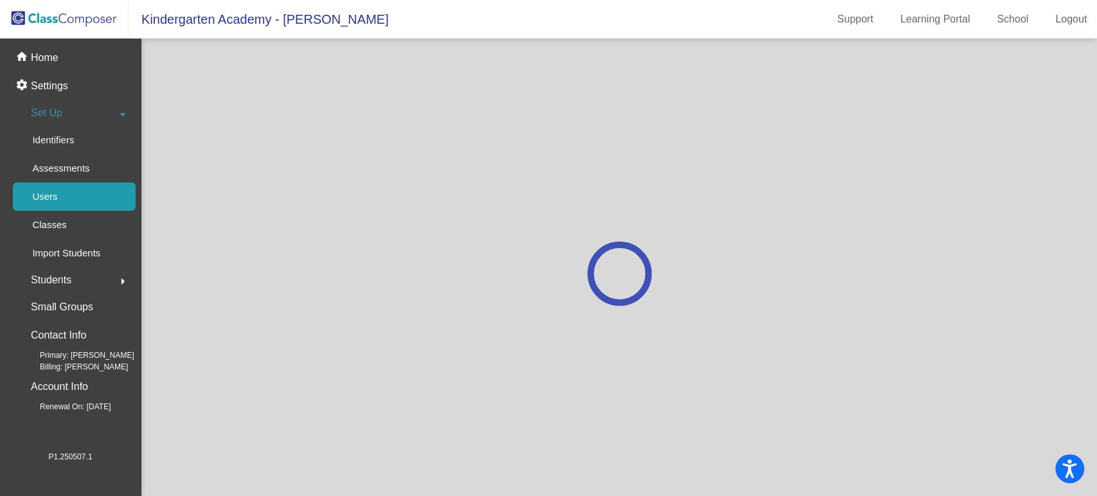
scroll to position [0, 0]
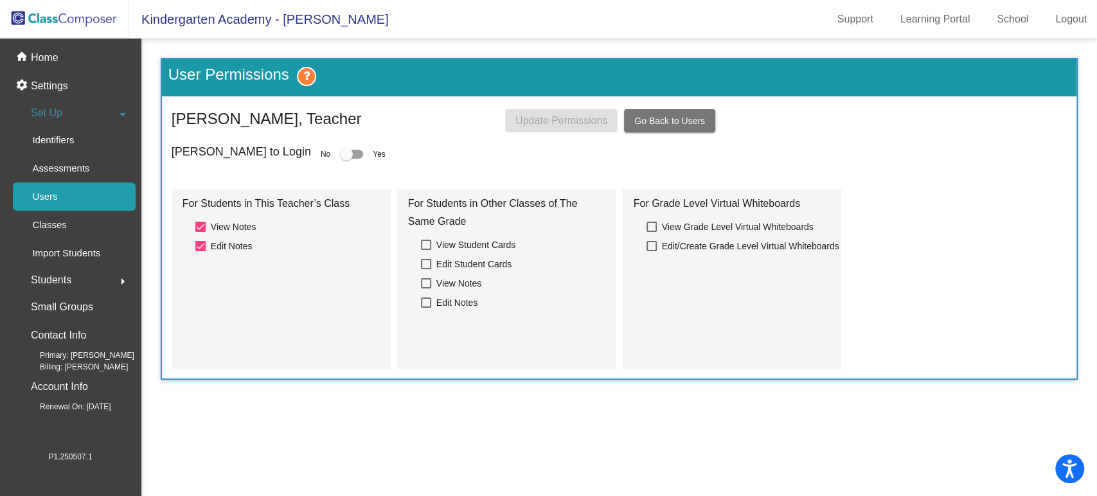
click at [340, 155] on div at bounding box center [346, 154] width 13 height 13
click at [346, 159] on input "checkbox" at bounding box center [346, 159] width 1 height 1
checkbox input "true"
drag, startPoint x: 535, startPoint y: 122, endPoint x: 524, endPoint y: 120, distance: 11.1
click at [534, 121] on span "Update Permissions" at bounding box center [561, 120] width 92 height 11
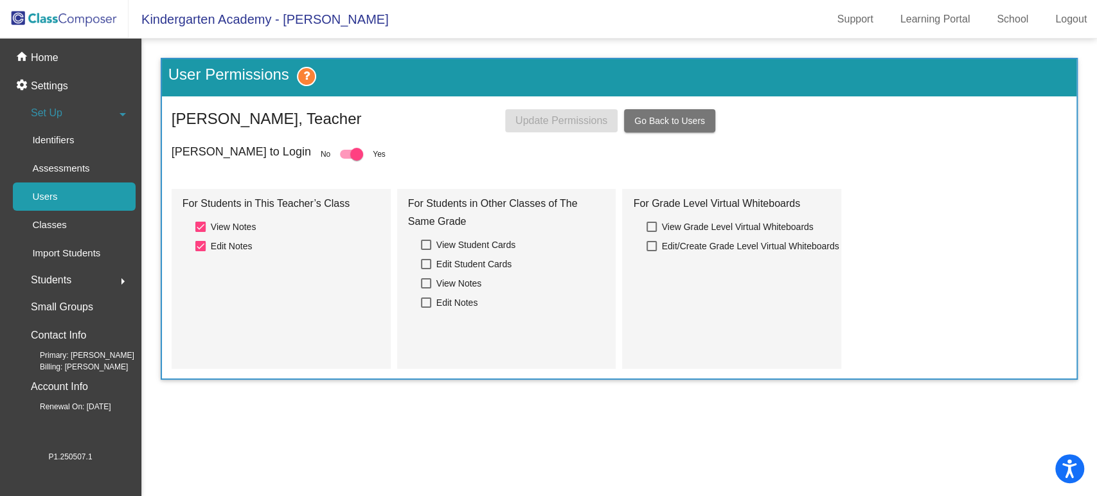
click at [657, 118] on span "Go Back to Users" at bounding box center [669, 121] width 71 height 10
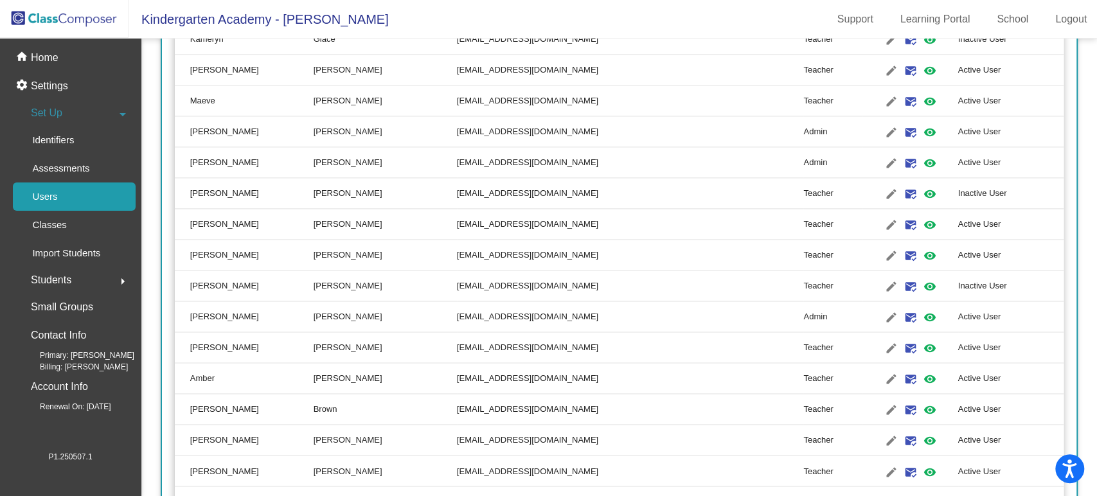
scroll to position [1427, 0]
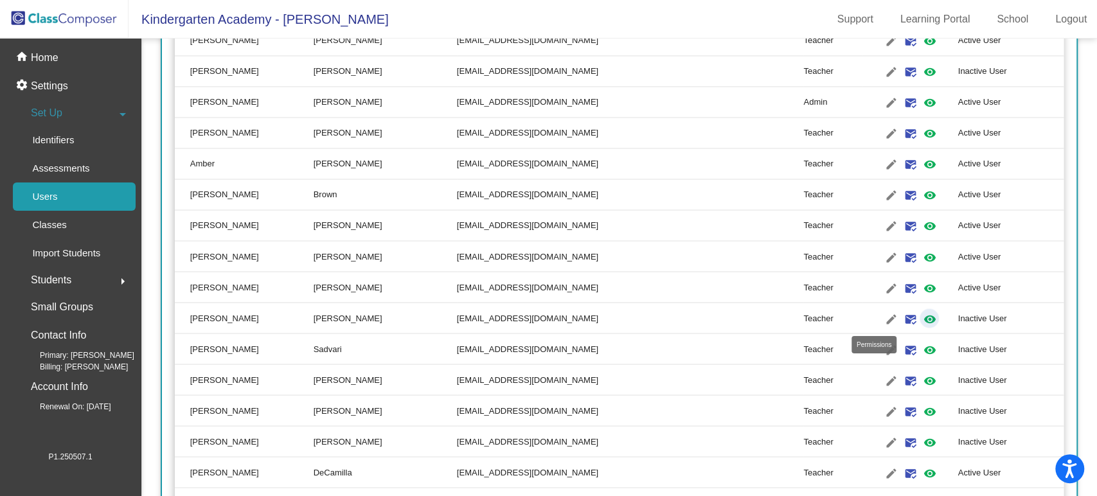
click at [921, 313] on mat-icon "visibility" at bounding box center [928, 318] width 15 height 15
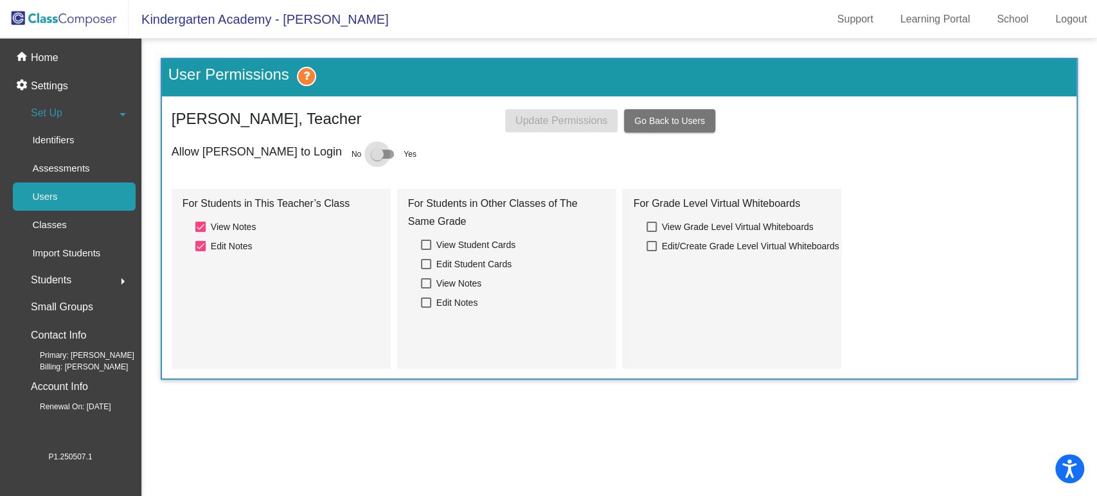
click at [371, 148] on div at bounding box center [377, 154] width 13 height 13
click at [376, 159] on input "checkbox" at bounding box center [376, 159] width 1 height 1
checkbox input "true"
click at [569, 117] on span "Update Permissions" at bounding box center [561, 120] width 92 height 11
click at [653, 118] on span "Go Back to Users" at bounding box center [669, 121] width 71 height 10
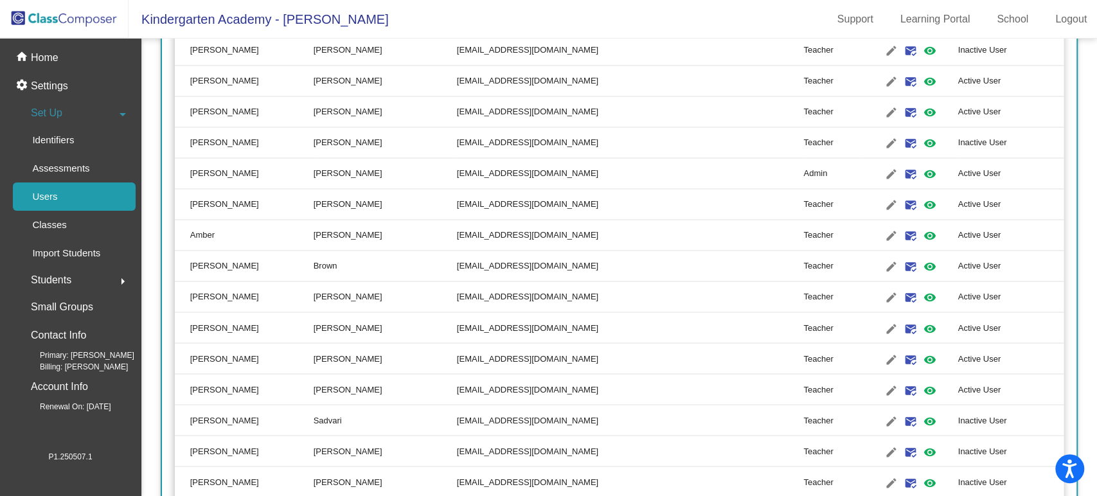
scroll to position [1570, 0]
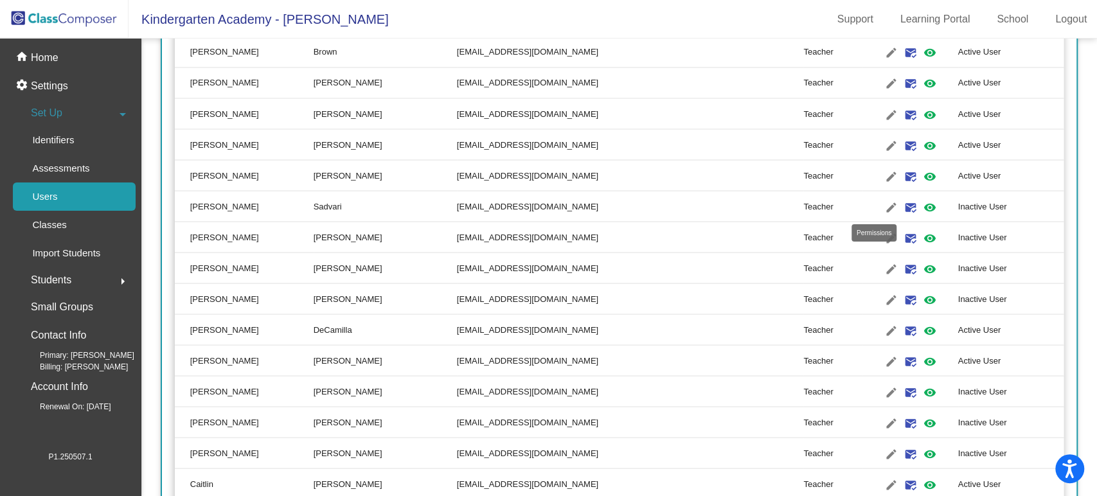
click at [919, 197] on link "visibility" at bounding box center [928, 206] width 19 height 19
click at [921, 204] on mat-icon "visibility" at bounding box center [928, 206] width 15 height 15
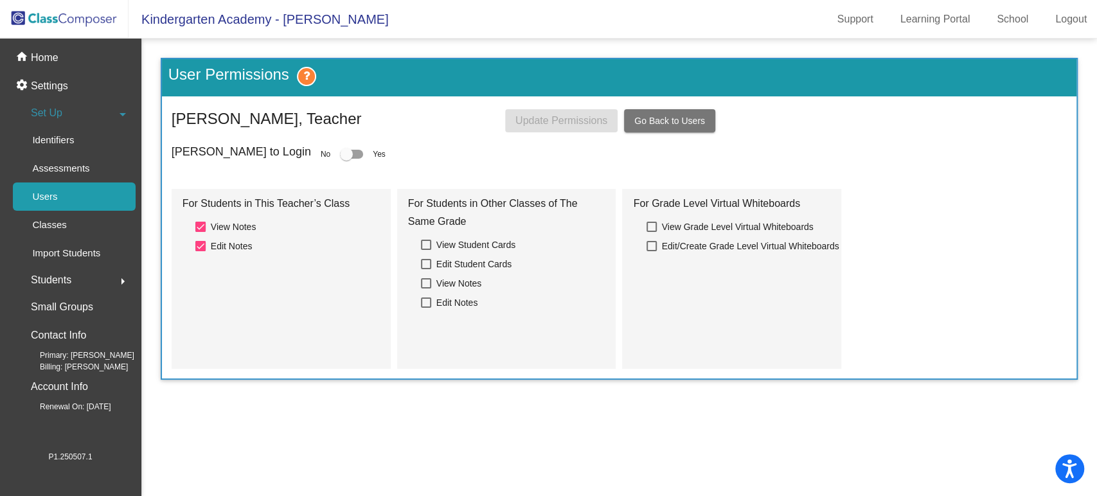
click at [340, 153] on div at bounding box center [346, 154] width 13 height 13
click at [346, 159] on input "checkbox" at bounding box center [346, 159] width 1 height 1
checkbox input "true"
click at [545, 117] on span "Update Permissions" at bounding box center [561, 120] width 92 height 11
click at [676, 123] on span "Go Back to Users" at bounding box center [669, 121] width 71 height 10
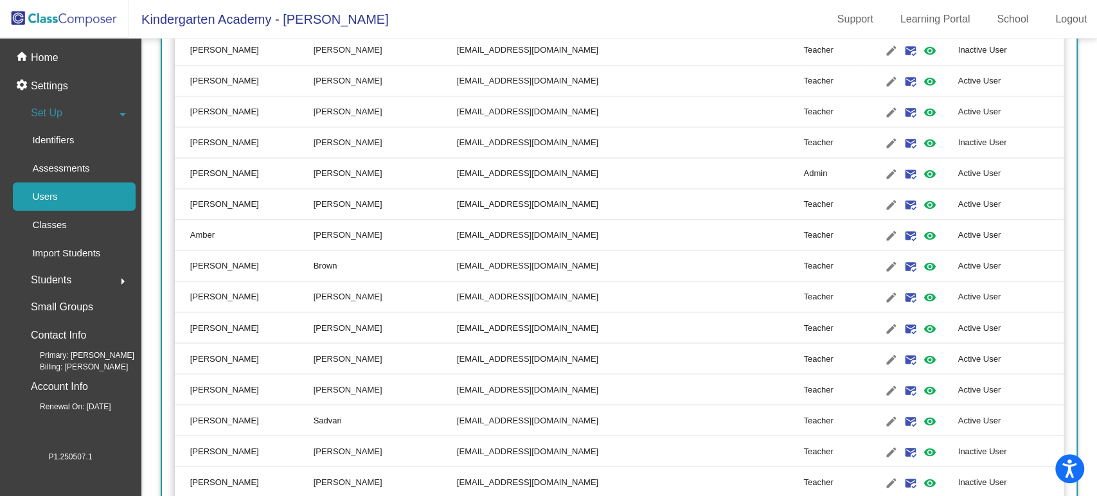
scroll to position [1499, 0]
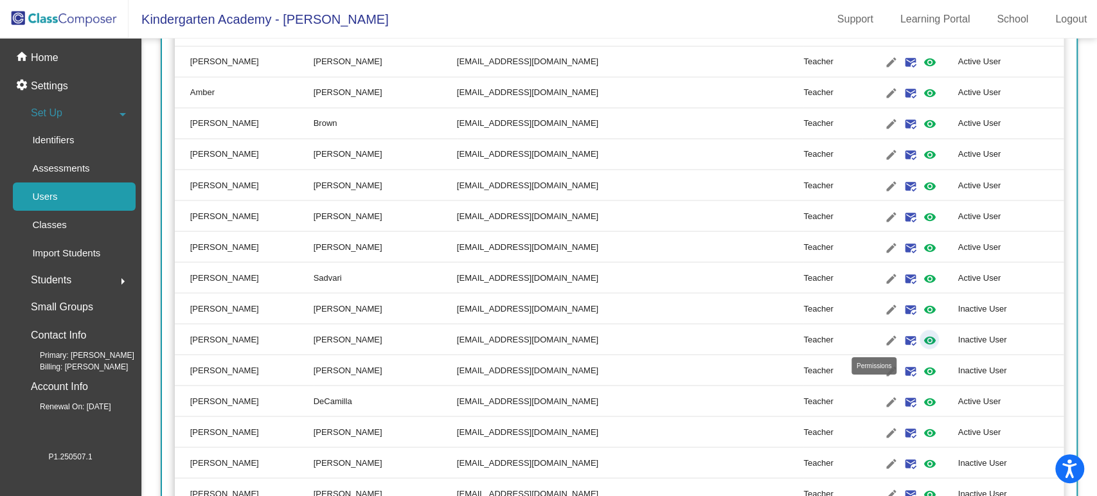
click at [921, 340] on mat-icon "visibility" at bounding box center [928, 339] width 15 height 15
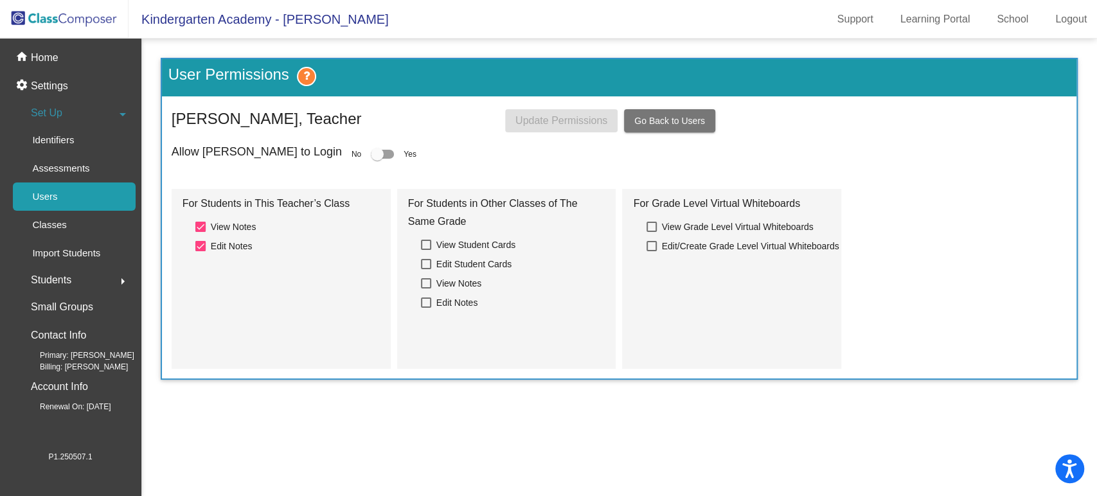
click at [371, 155] on div at bounding box center [377, 154] width 13 height 13
click at [376, 159] on input "checkbox" at bounding box center [376, 159] width 1 height 1
checkbox input "true"
click at [539, 121] on span "Update Permissions" at bounding box center [561, 120] width 92 height 11
click at [657, 112] on button "Go Back to Users" at bounding box center [669, 120] width 91 height 23
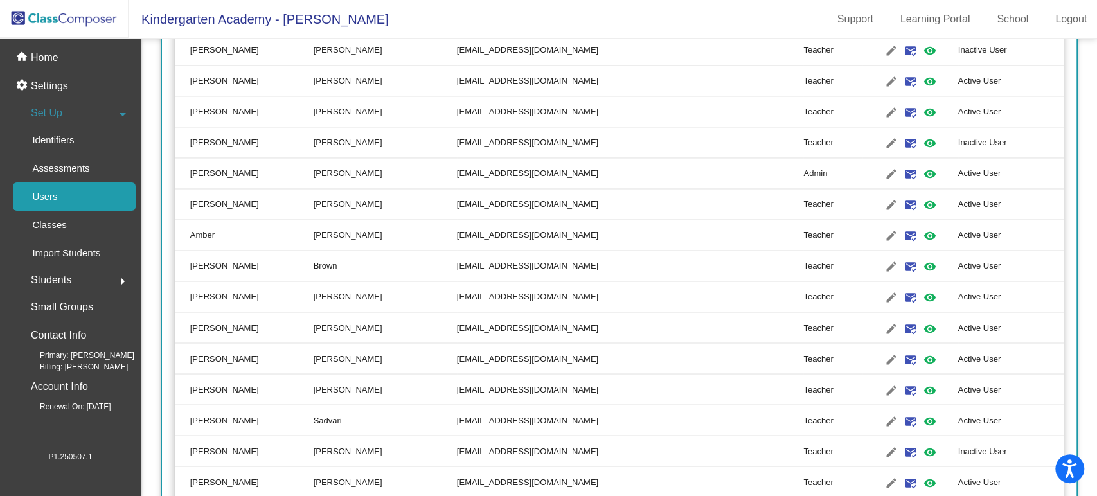
scroll to position [1427, 0]
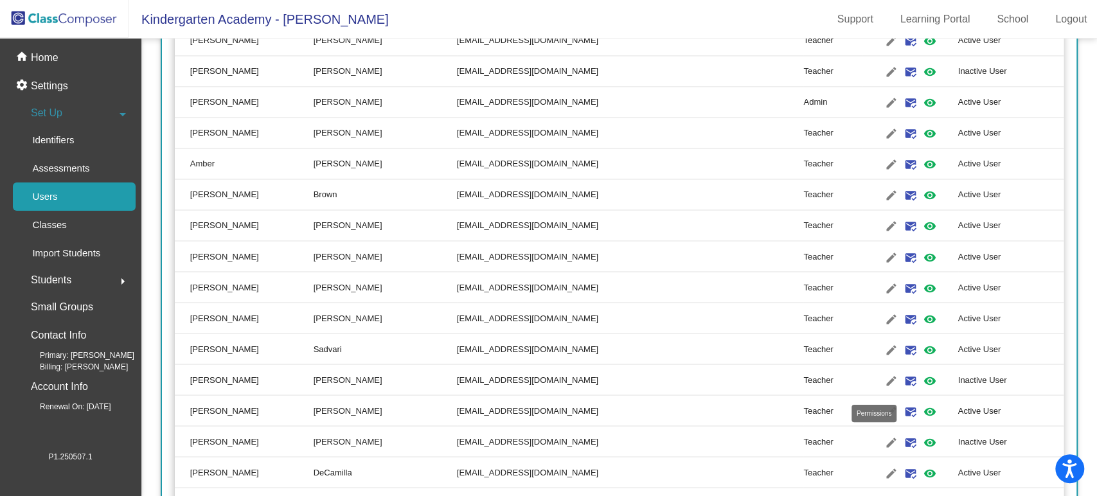
click at [921, 437] on mat-icon "visibility" at bounding box center [928, 441] width 15 height 15
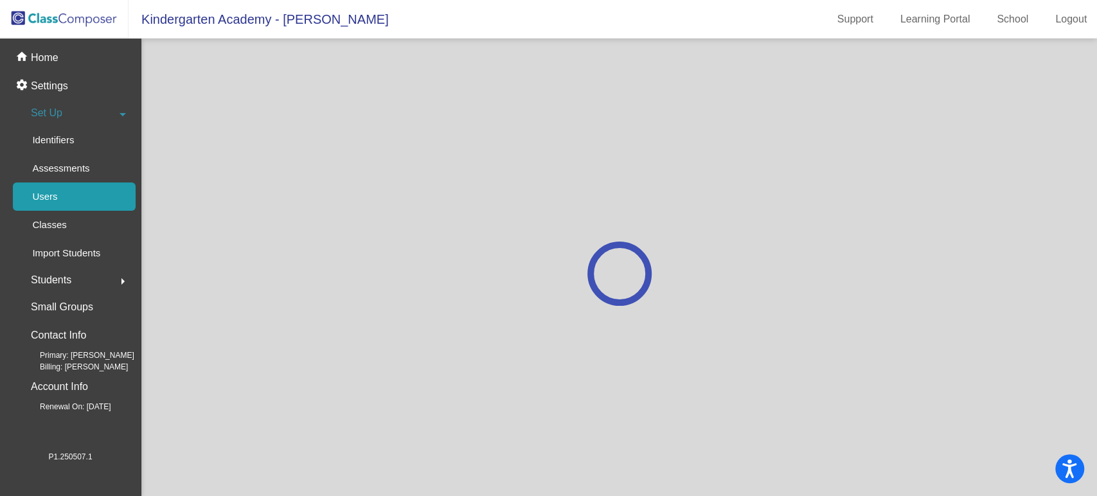
scroll to position [0, 0]
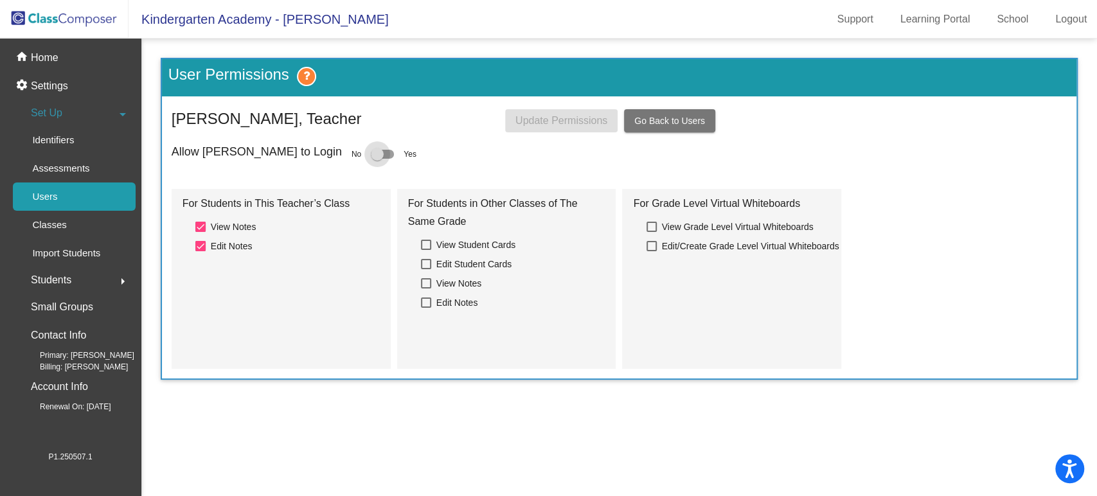
click at [371, 149] on div at bounding box center [377, 154] width 13 height 13
click at [376, 159] on input "checkbox" at bounding box center [376, 159] width 1 height 1
checkbox input "true"
click at [584, 121] on span "Update Permissions" at bounding box center [561, 120] width 92 height 11
click at [683, 118] on span "Go Back to Users" at bounding box center [669, 121] width 71 height 10
